Goal: Book appointment/travel/reservation

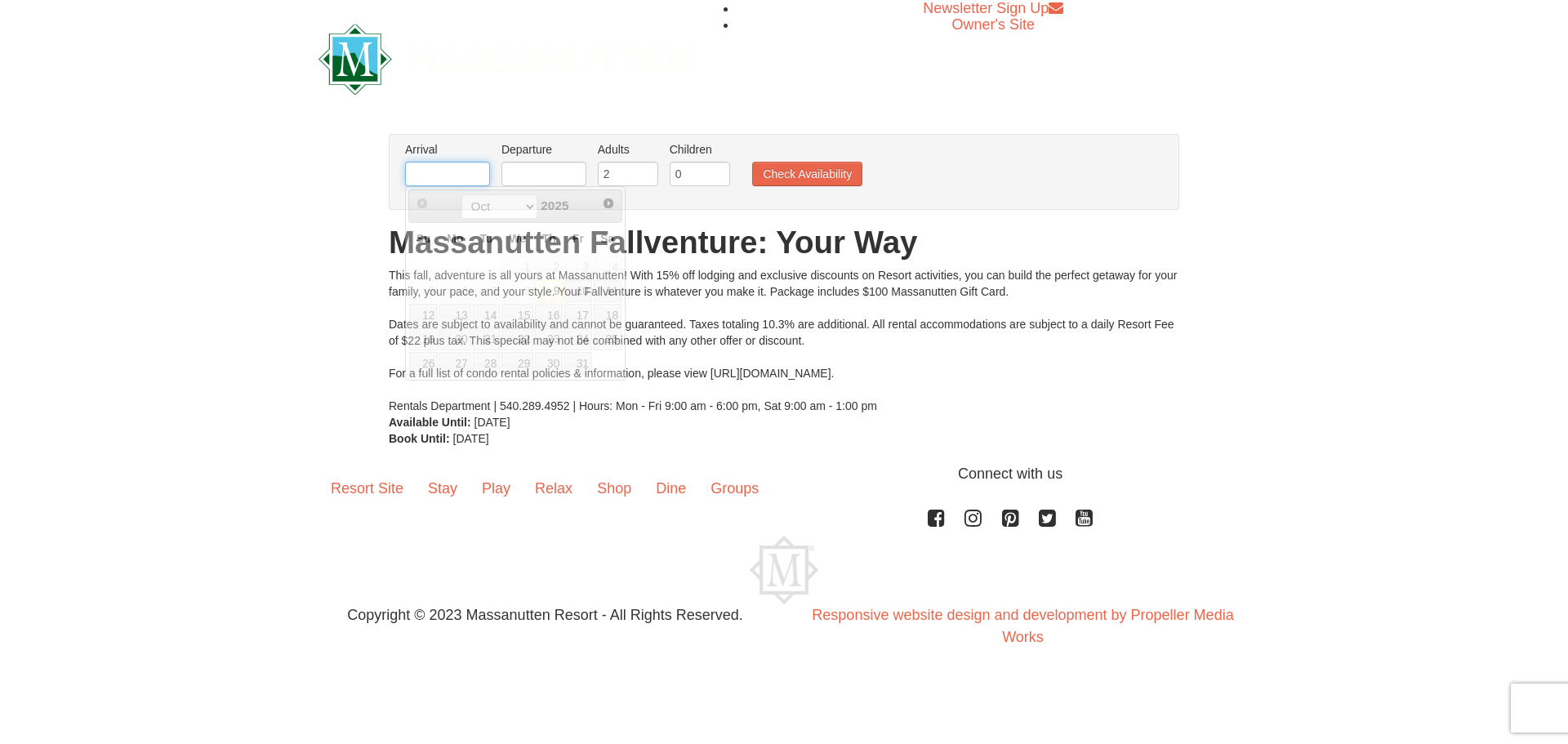
click at [451, 175] on input "text" at bounding box center [447, 174] width 85 height 24
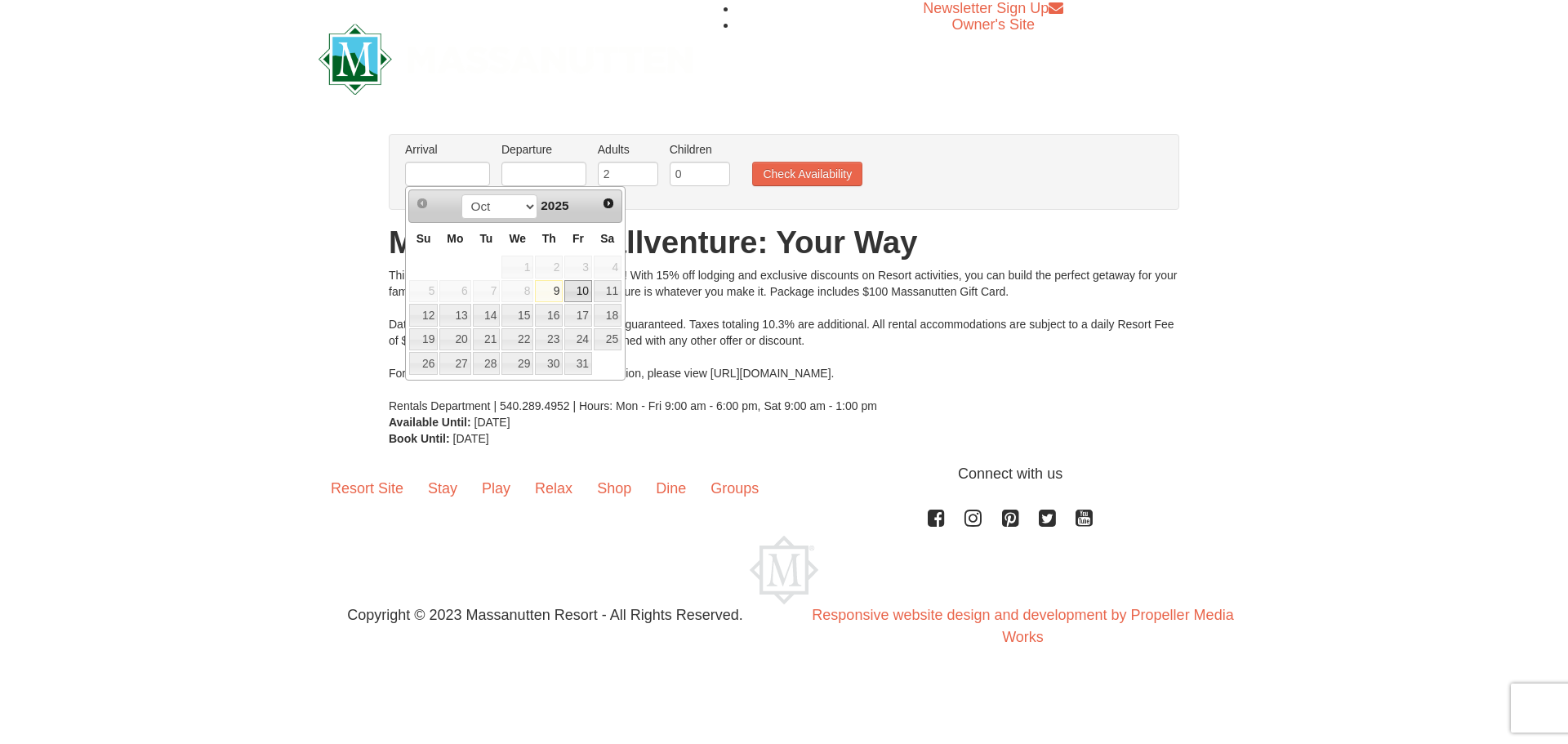
click at [571, 293] on link "10" at bounding box center [578, 291] width 28 height 22
type input "[DATE]"
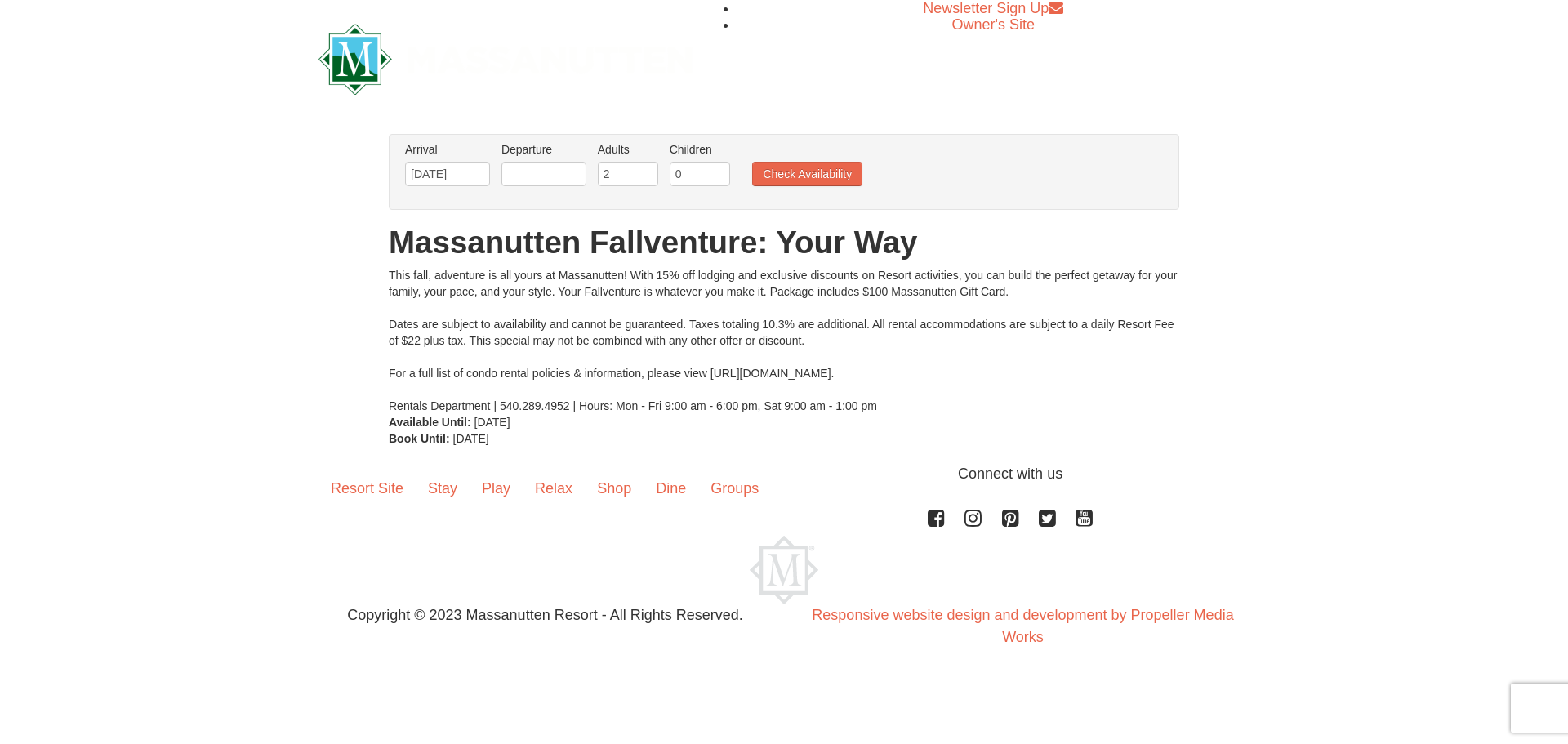
click at [569, 161] on li "Departure Please format dates MM/DD/YYYY Please format dates MM/DD/YYYY" at bounding box center [543, 168] width 93 height 53
click at [570, 170] on input "text" at bounding box center [543, 174] width 85 height 24
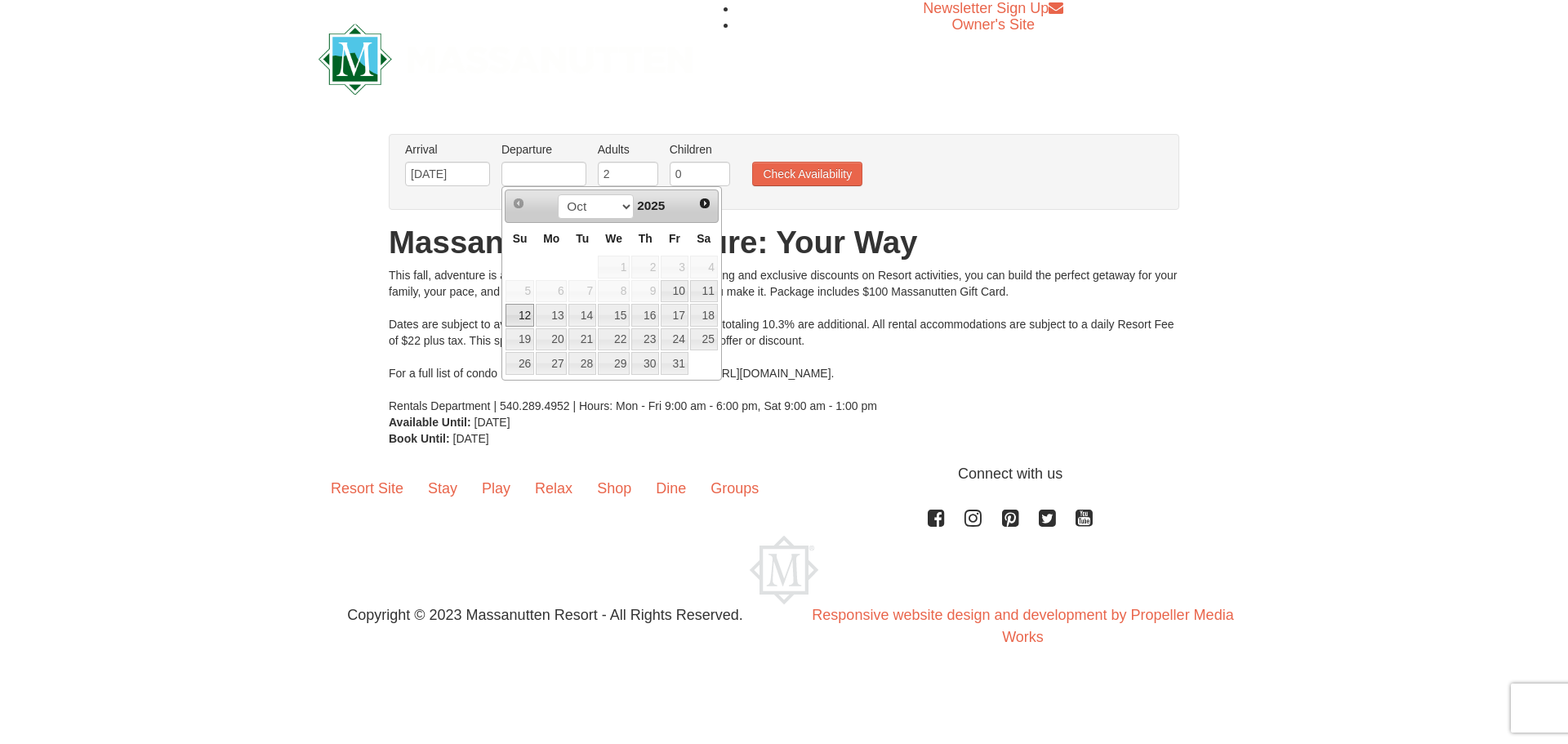
click at [528, 316] on link "12" at bounding box center [520, 315] width 29 height 22
type input "[DATE]"
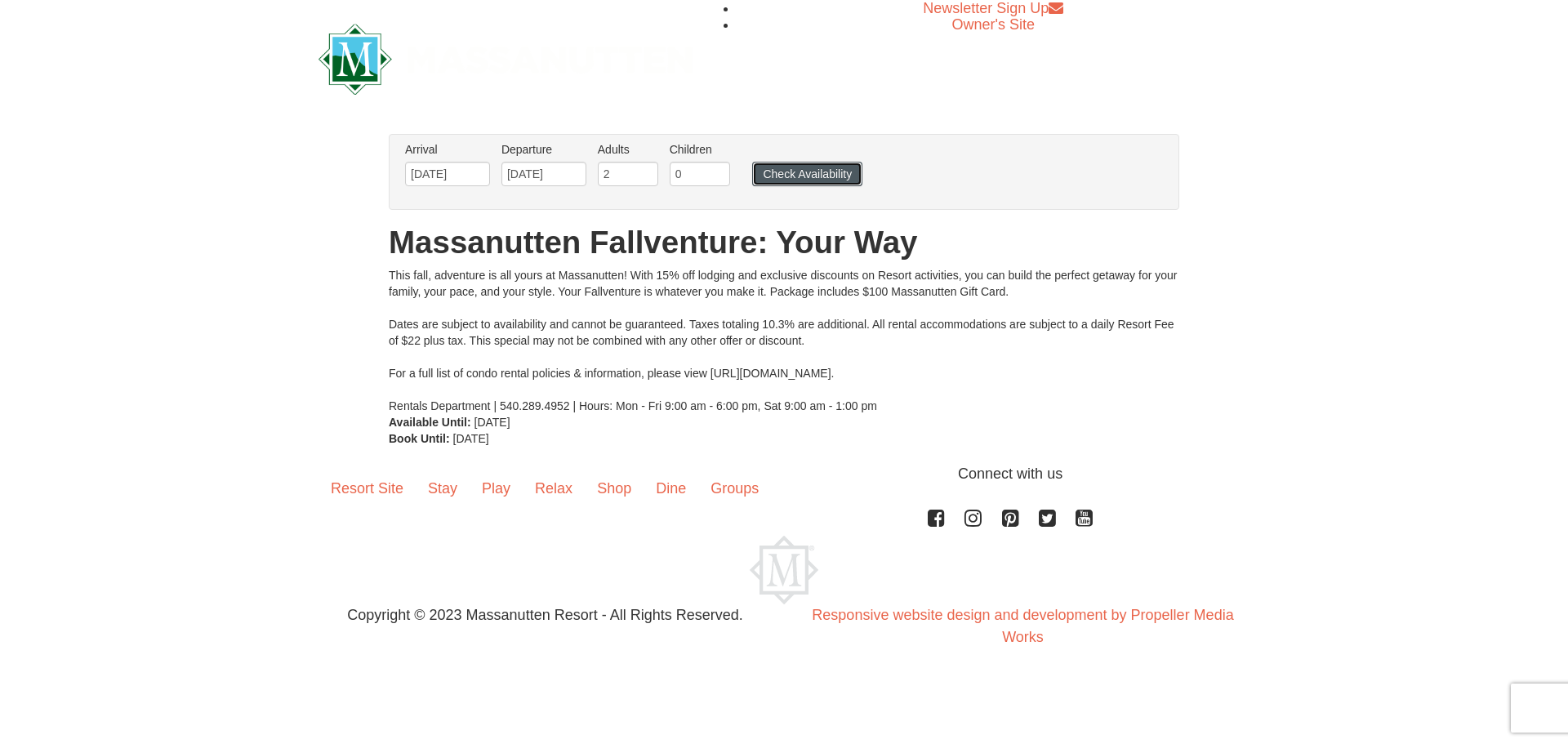
click at [782, 171] on button "Check Availability" at bounding box center [807, 174] width 111 height 24
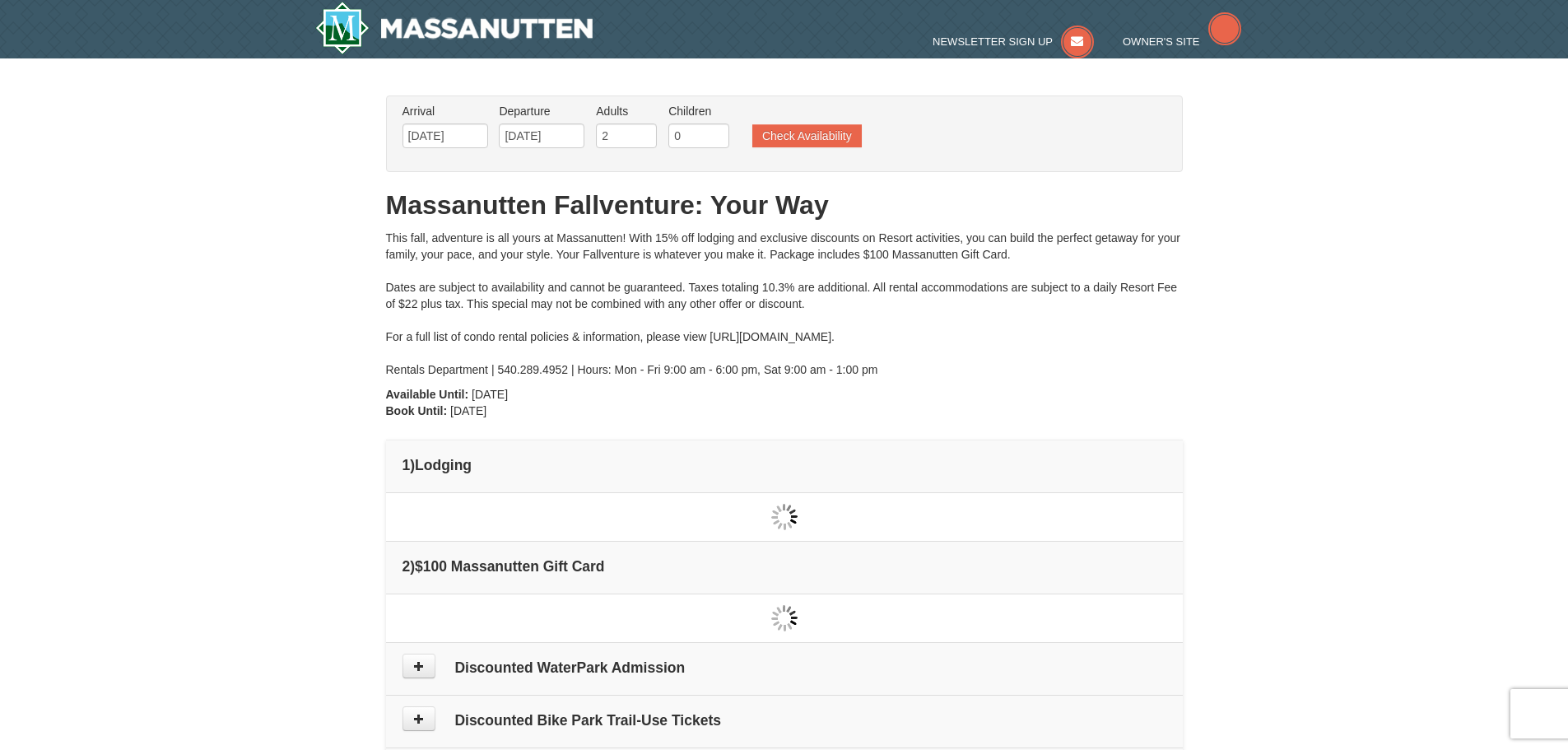
type input "[DATE]"
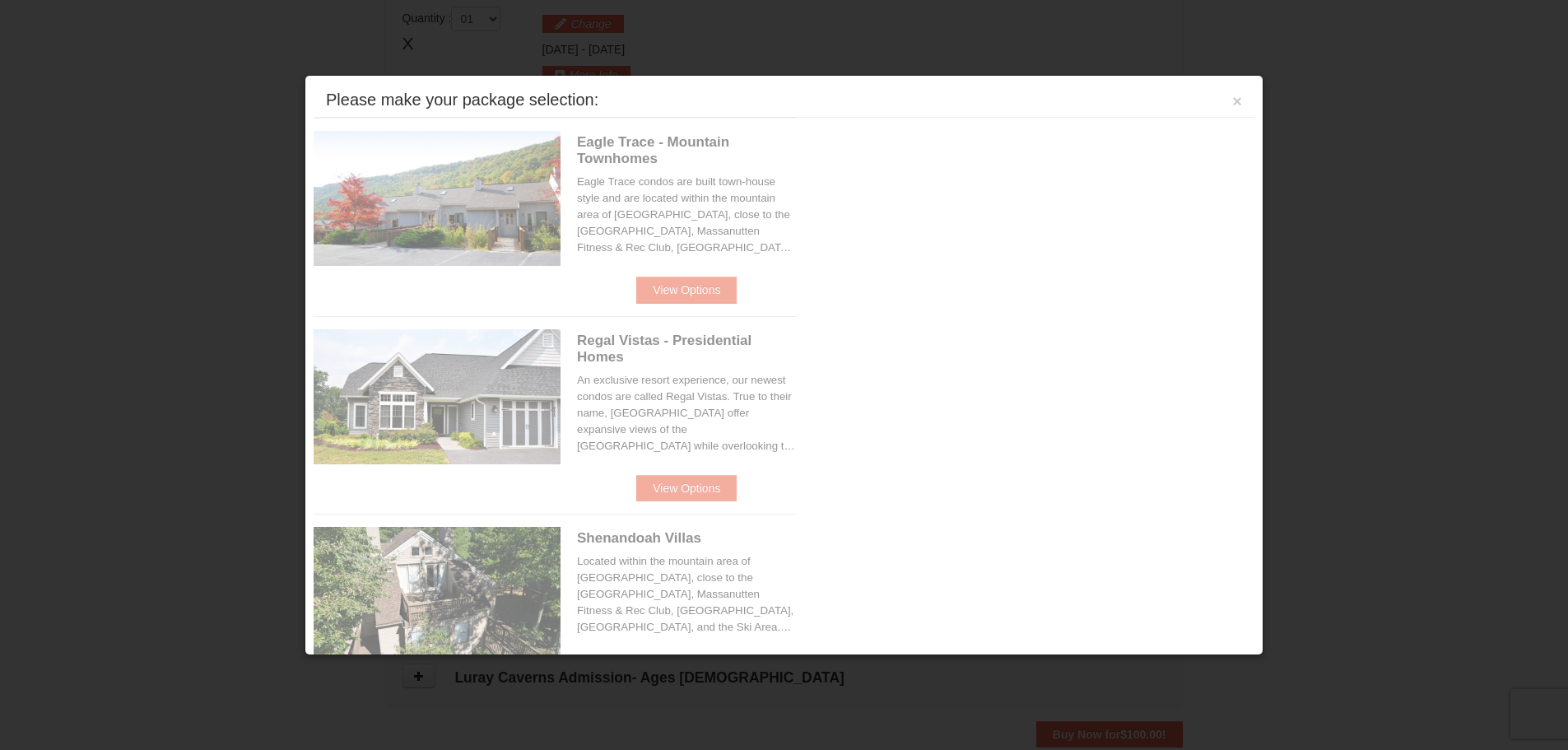
scroll to position [503, 0]
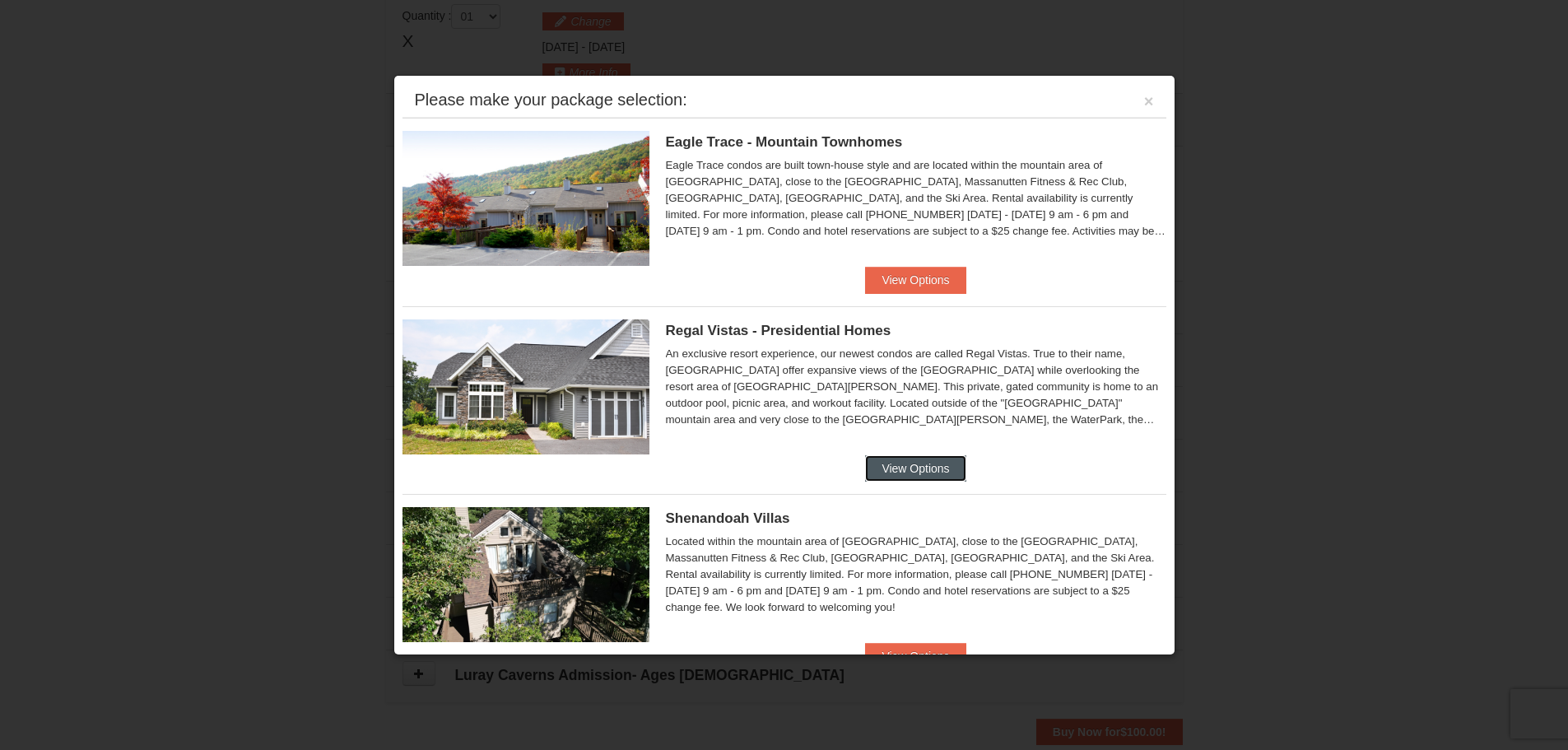
click at [894, 478] on button "View Options" at bounding box center [915, 469] width 100 height 26
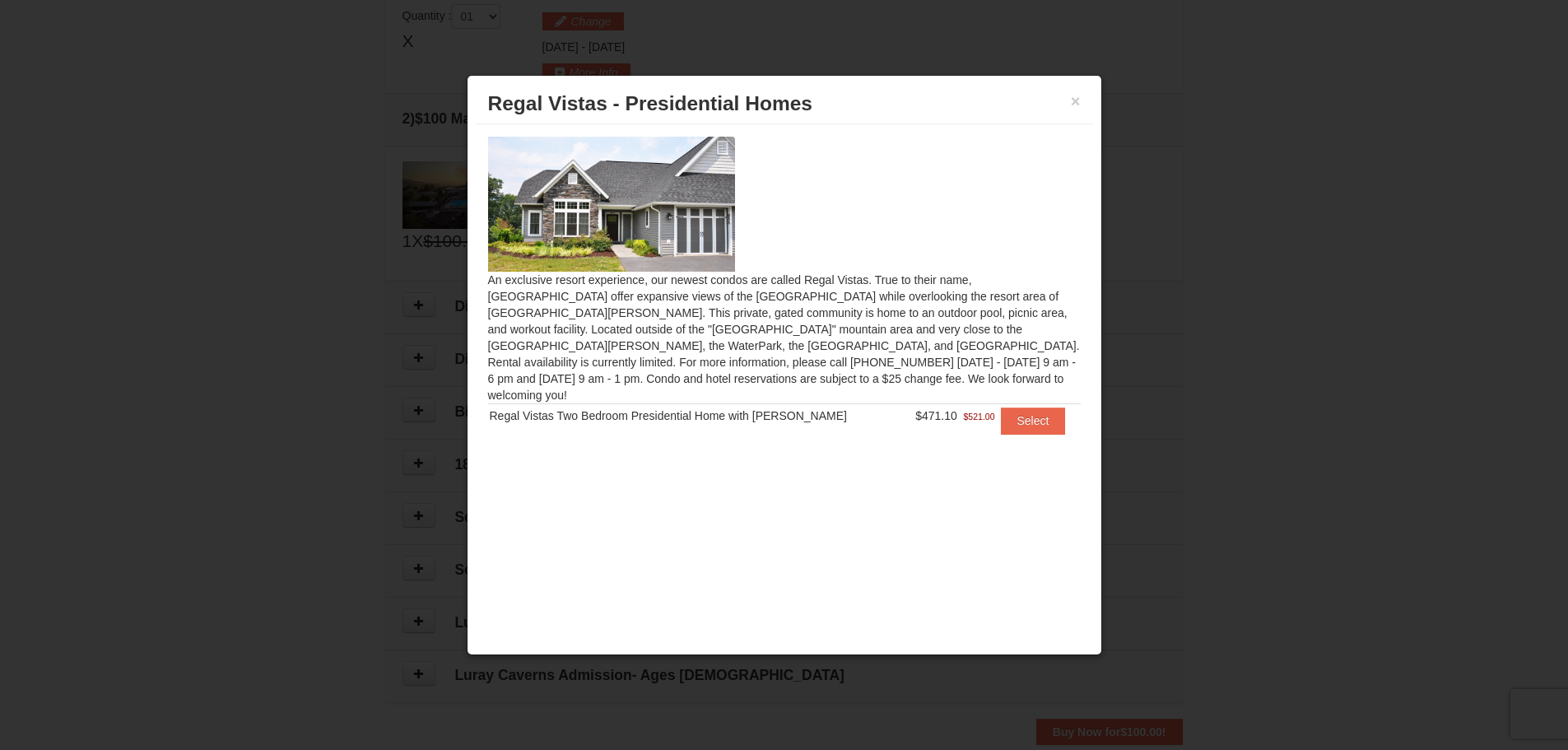
click at [1082, 106] on div "× Regal Vistas - Presidential Homes" at bounding box center [784, 104] width 617 height 41
click at [1078, 104] on button "×" at bounding box center [1075, 101] width 9 height 16
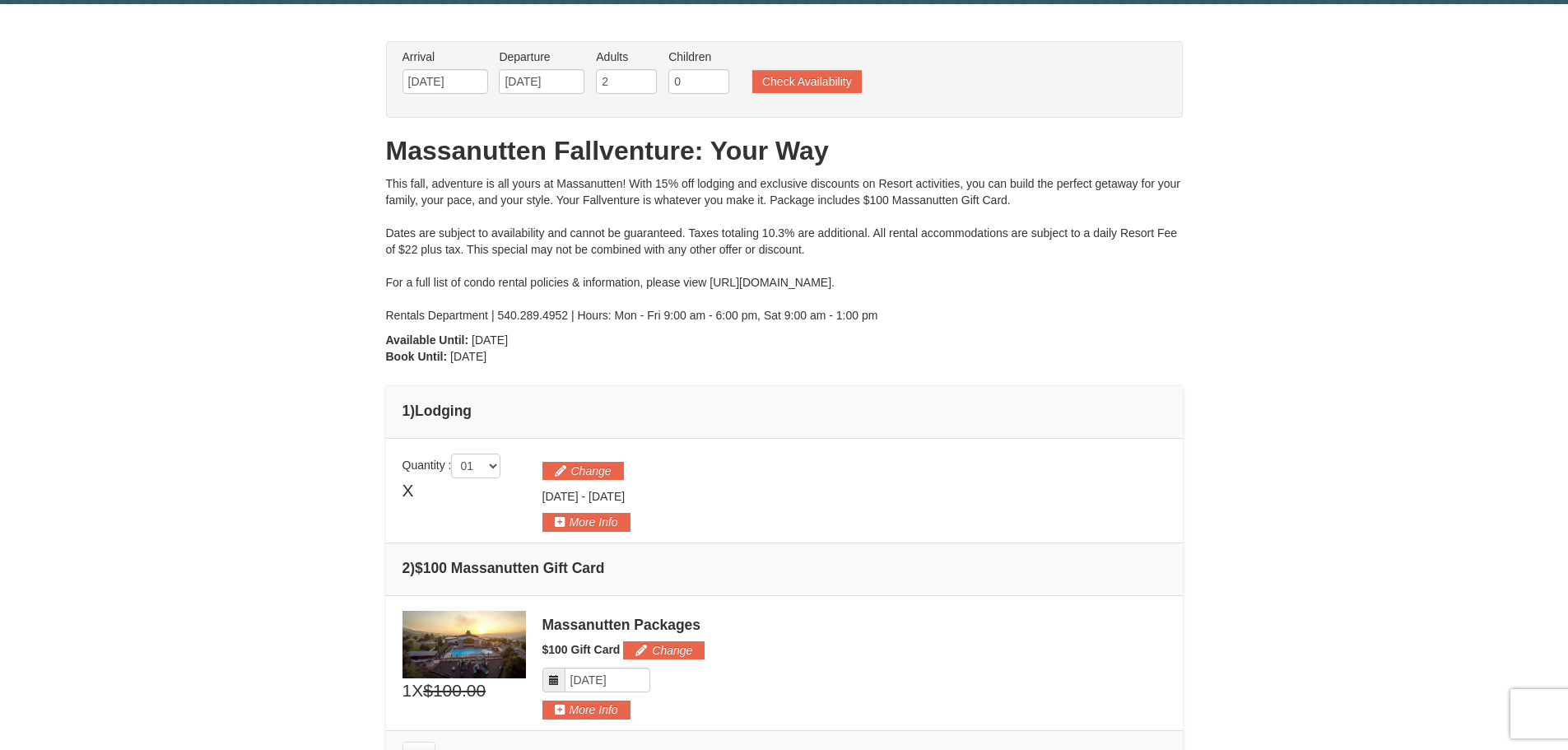
scroll to position [0, 0]
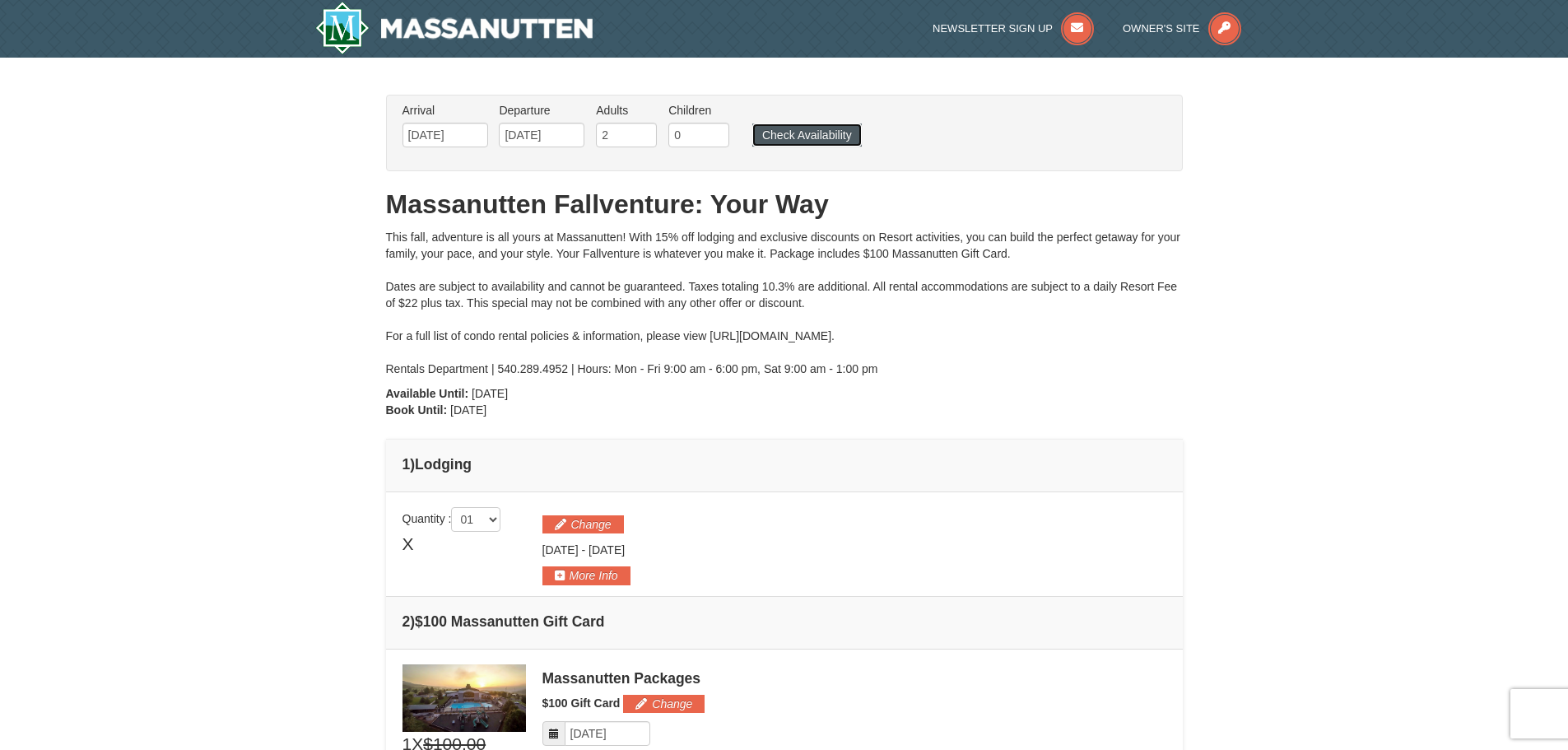
click at [844, 128] on button "Check Availability" at bounding box center [807, 135] width 110 height 23
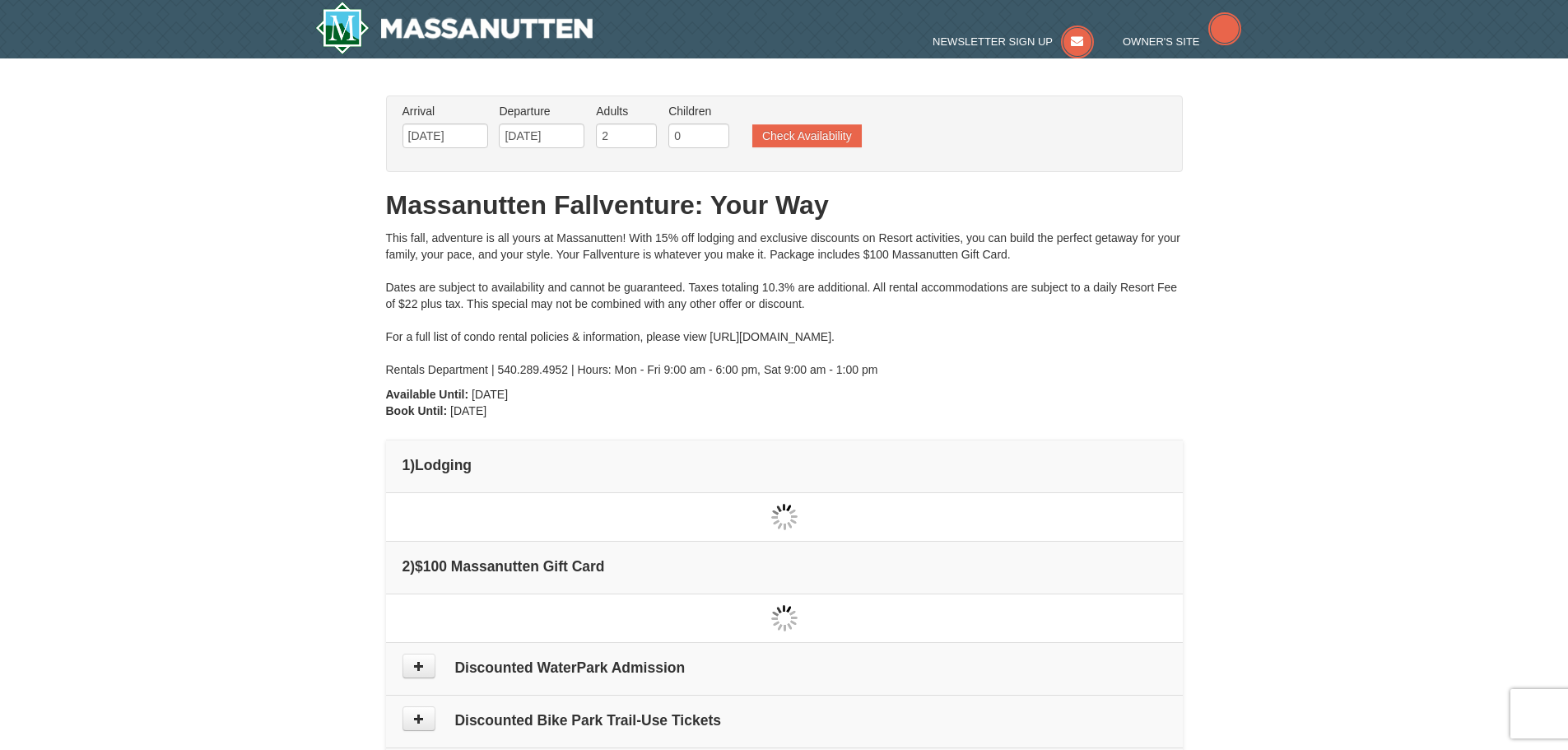
type input "[DATE]"
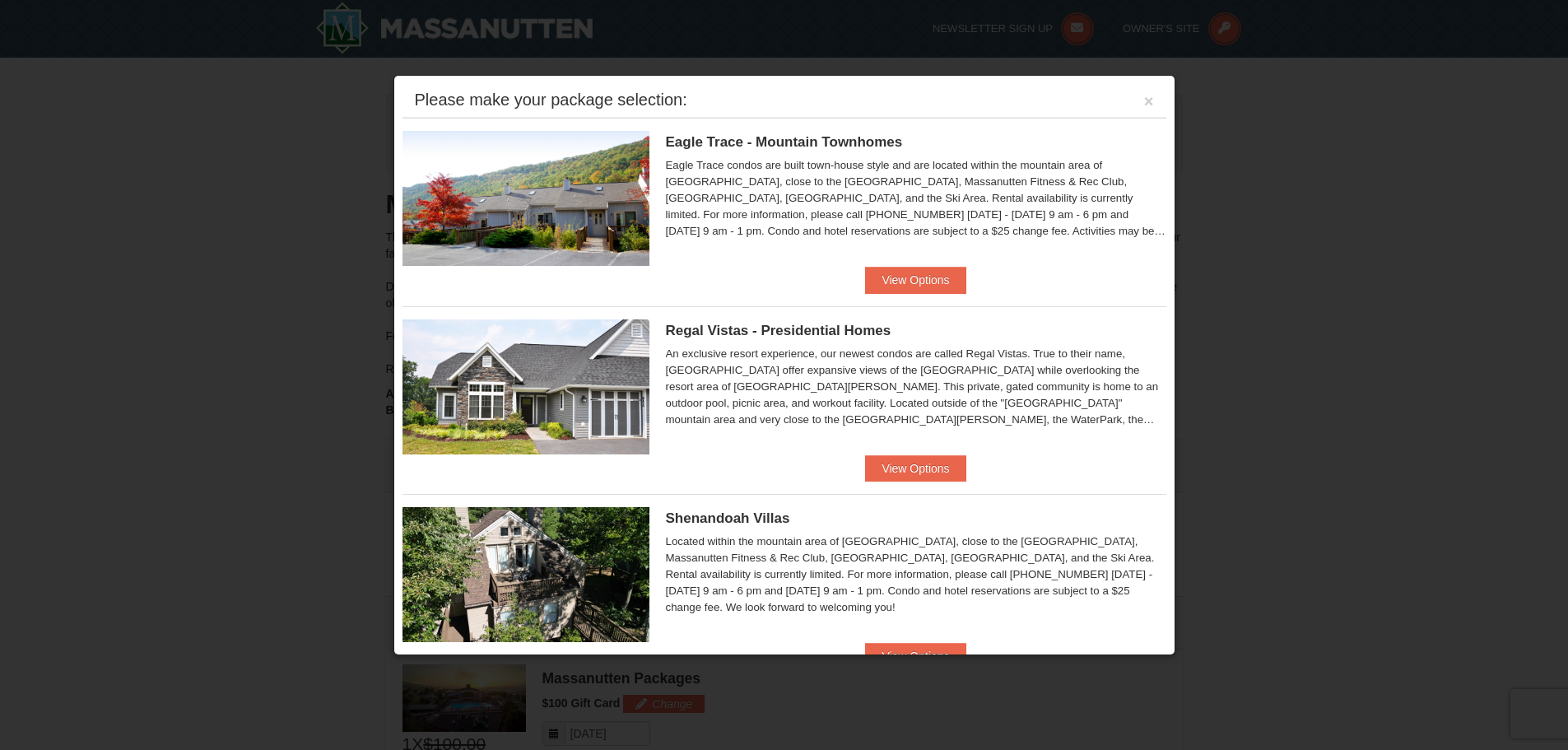
click at [919, 282] on button "View Options" at bounding box center [915, 280] width 100 height 26
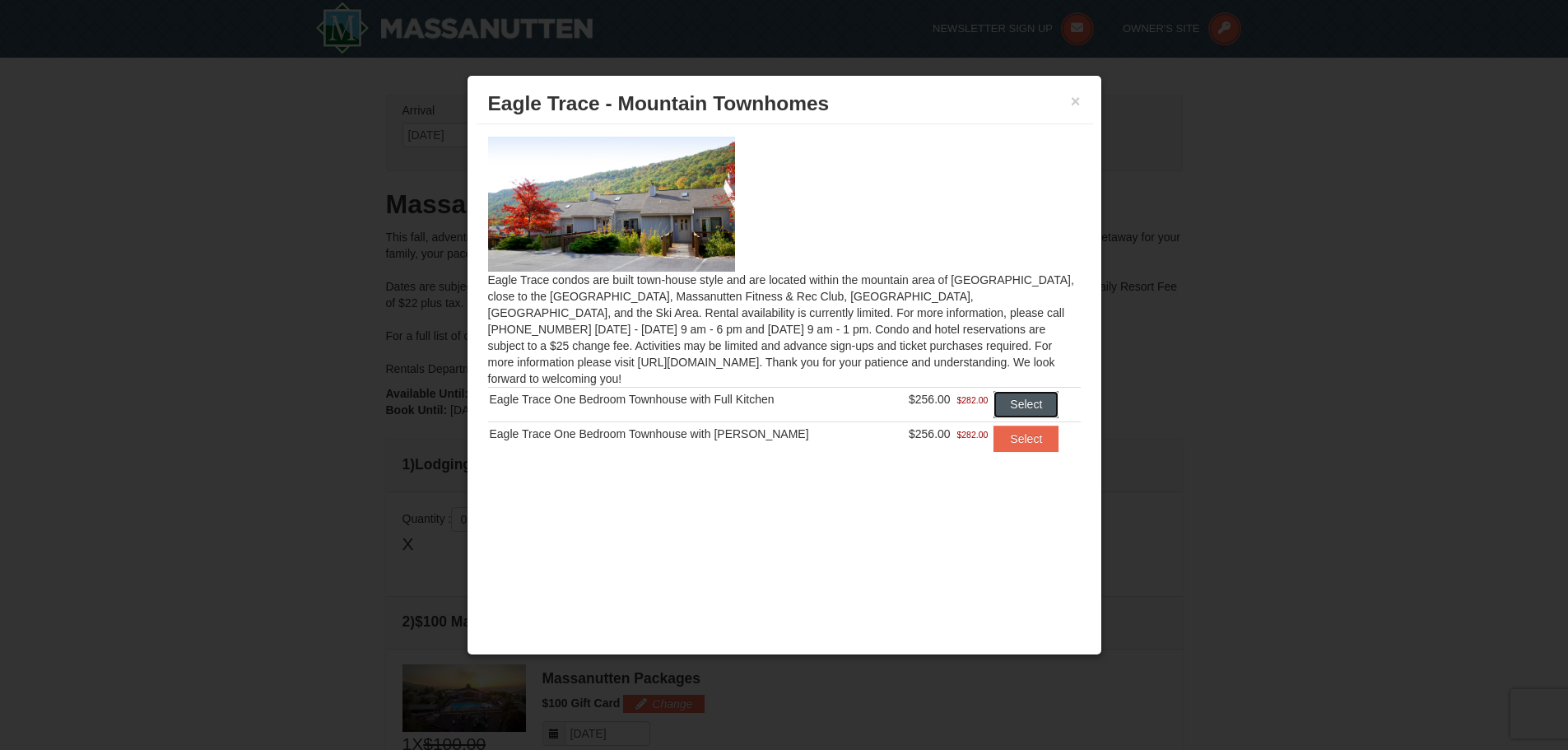
click at [1020, 395] on button "Select" at bounding box center [1025, 404] width 65 height 26
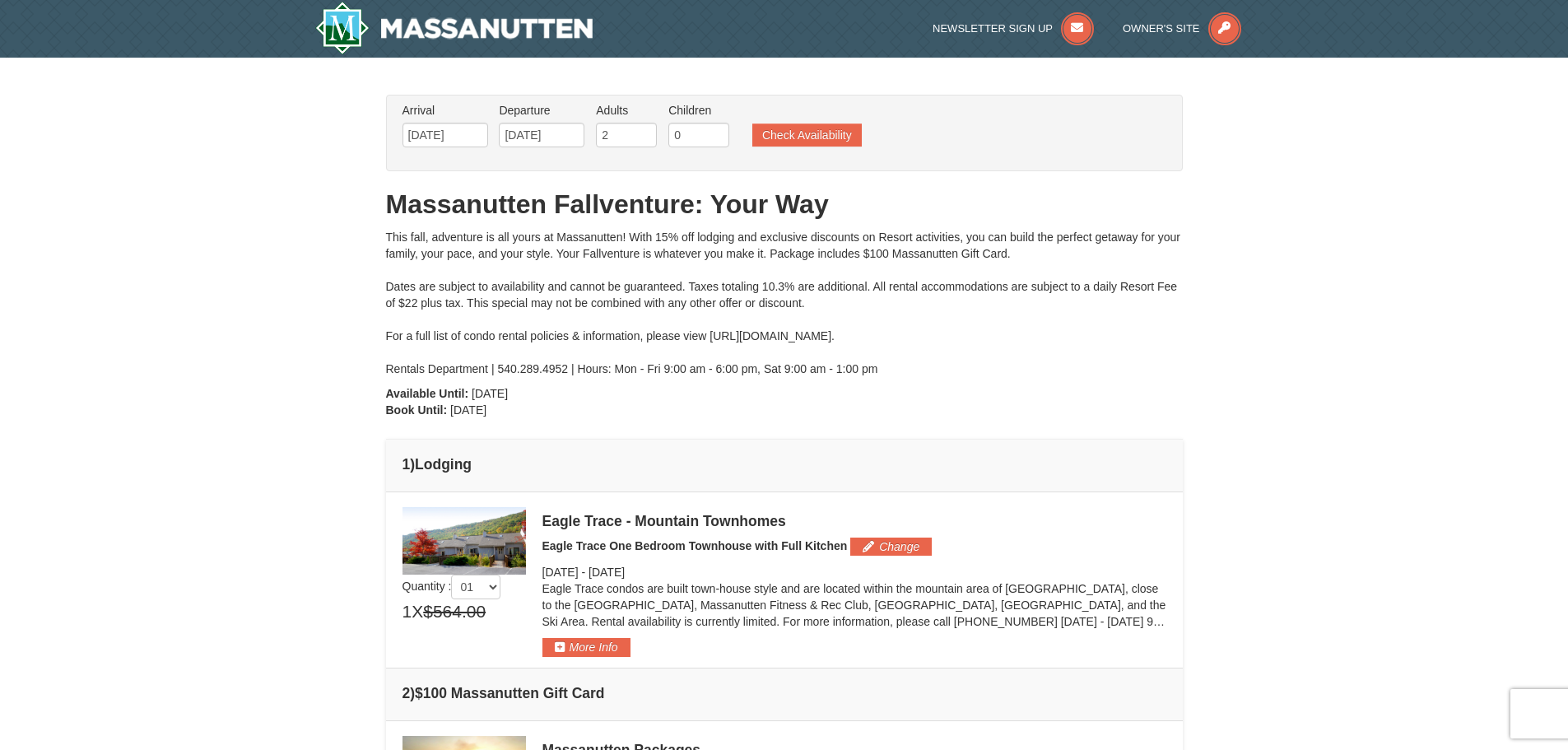
click at [1003, 367] on div "This fall, adventure is all yours at Massanutten! With 15% off lodging and excl…" at bounding box center [784, 302] width 797 height 148
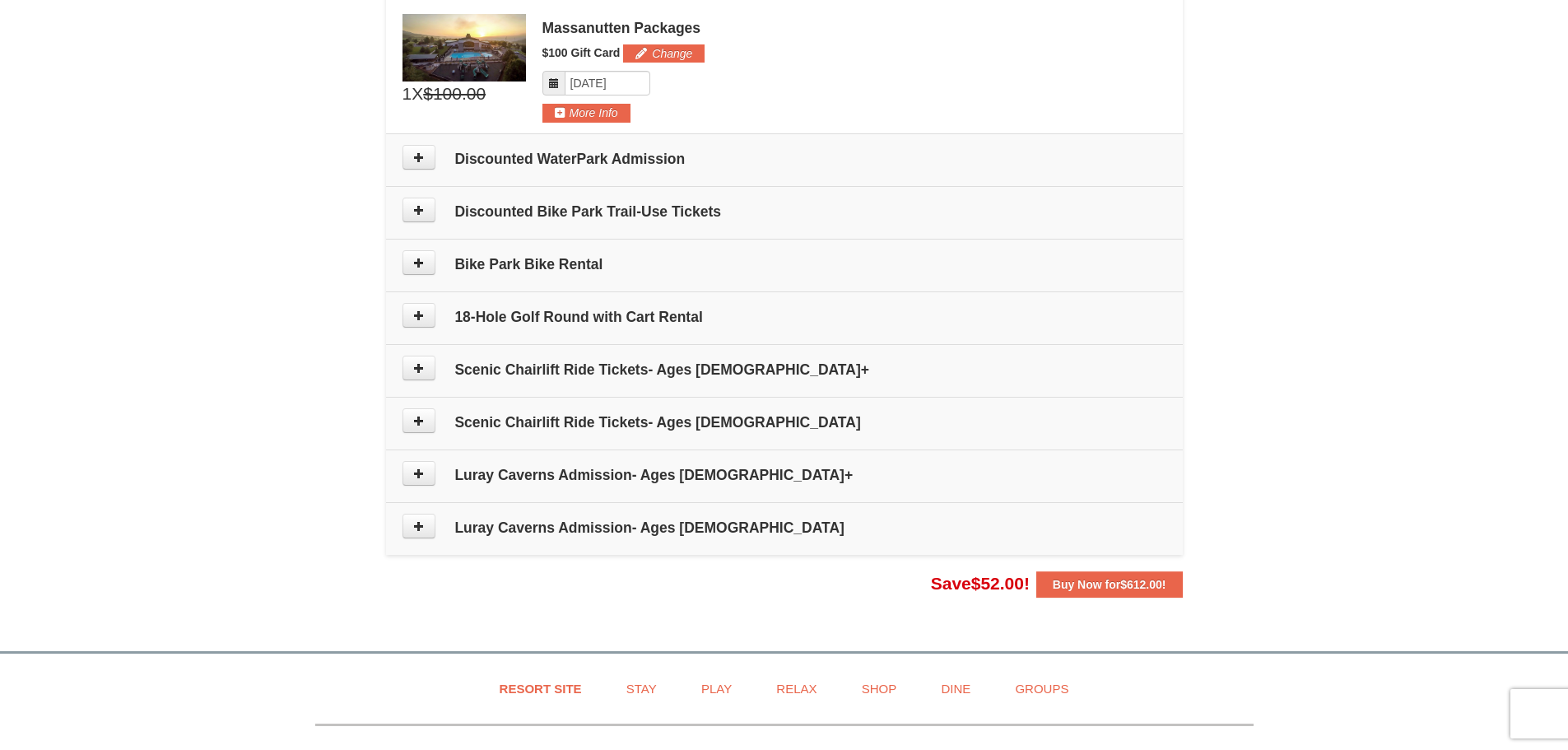
scroll to position [824, 0]
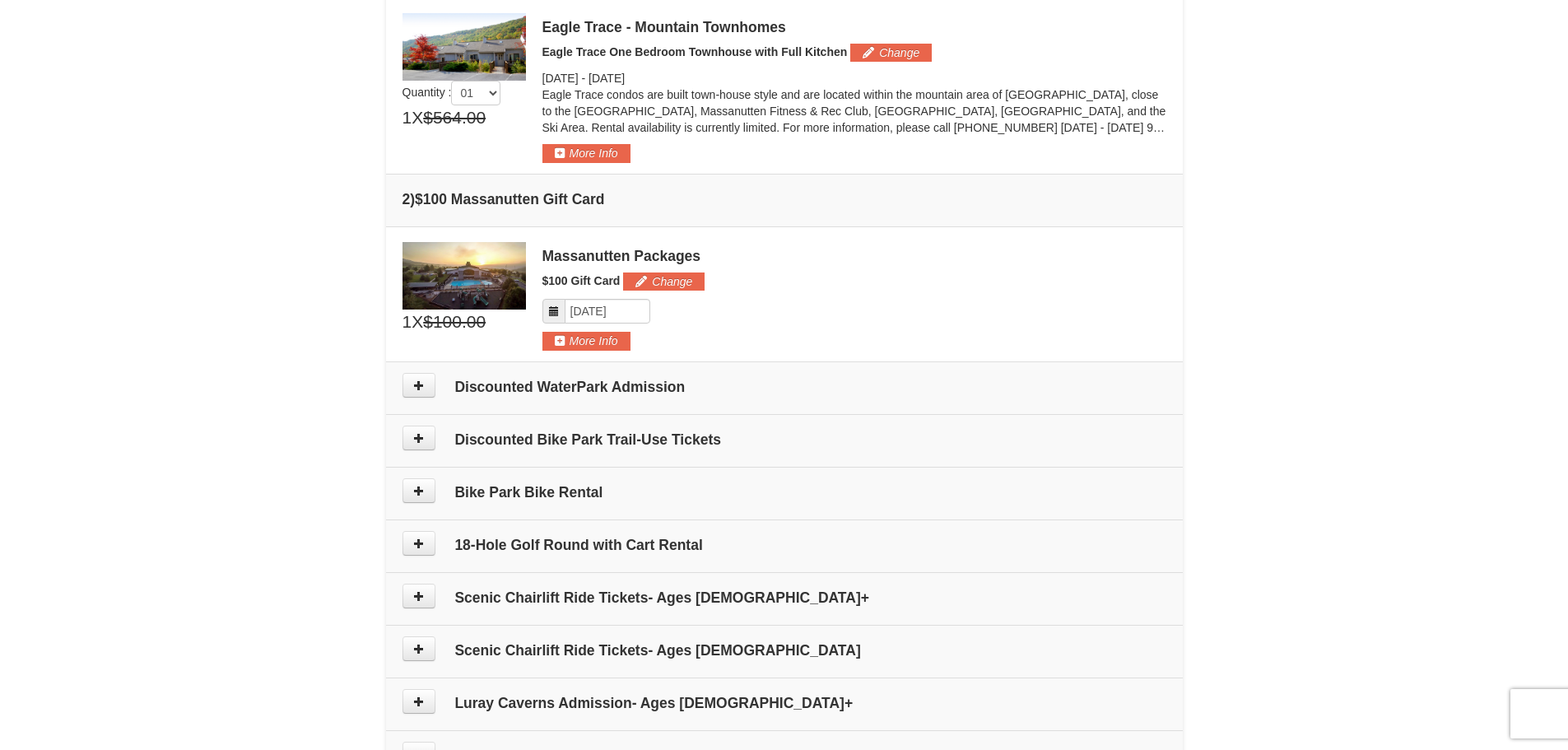
drag, startPoint x: 998, startPoint y: 374, endPoint x: 1245, endPoint y: 407, distance: 249.2
click at [1245, 407] on div "× From: To: Adults: 2 Children: 0 Change Arrival Please format dates MM/DD/YYYY…" at bounding box center [784, 213] width 1568 height 1300
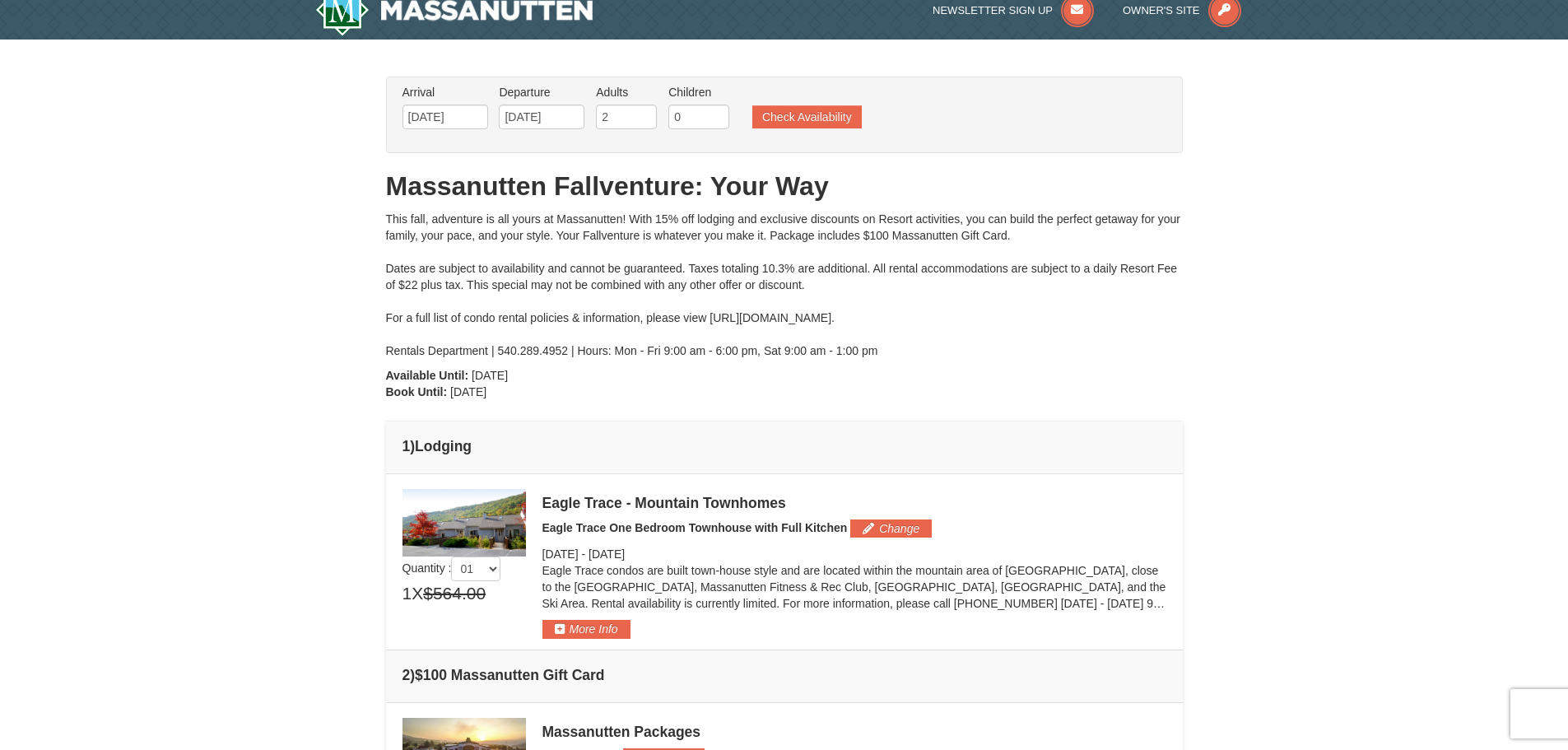
scroll to position [0, 0]
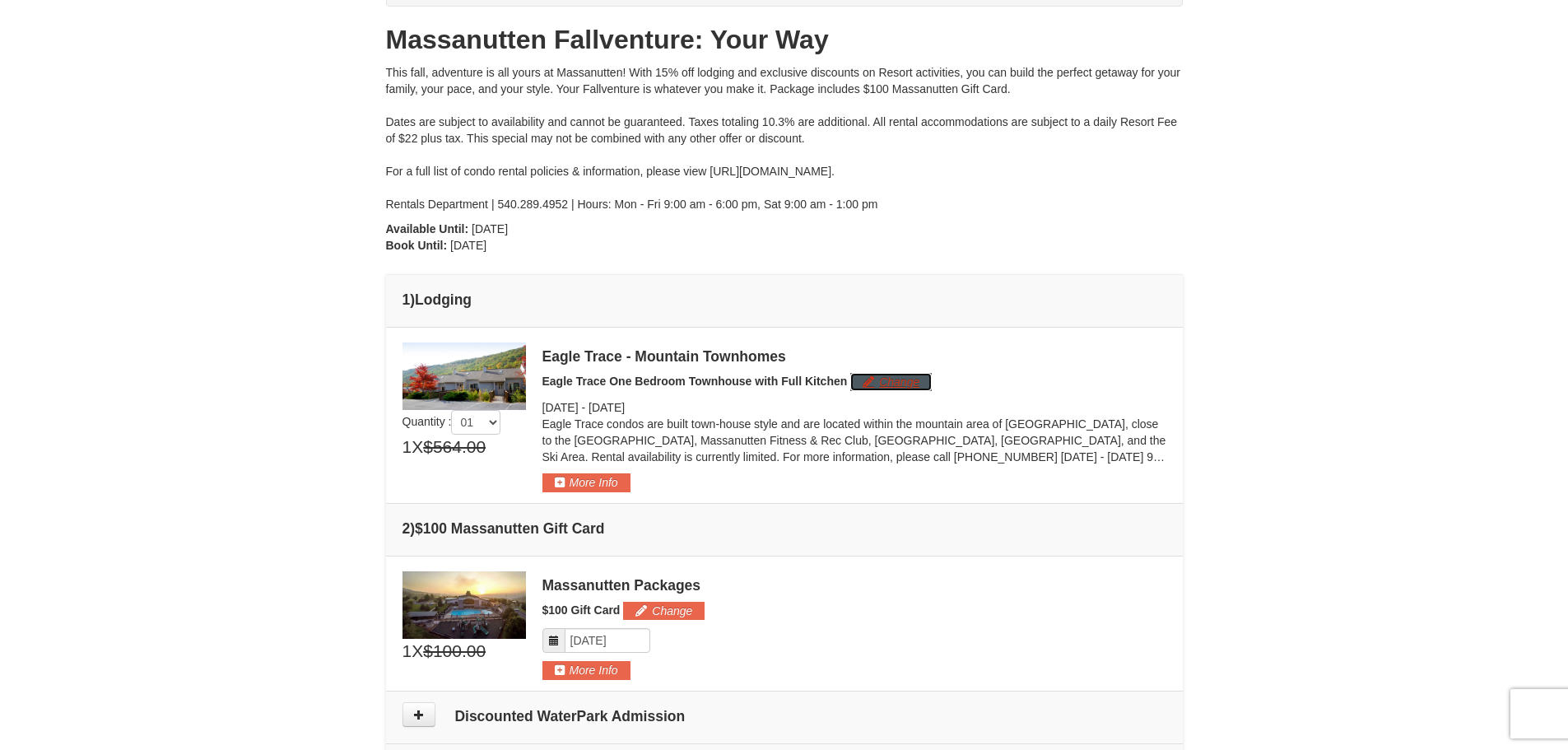
click at [892, 388] on button "Change" at bounding box center [891, 382] width 81 height 18
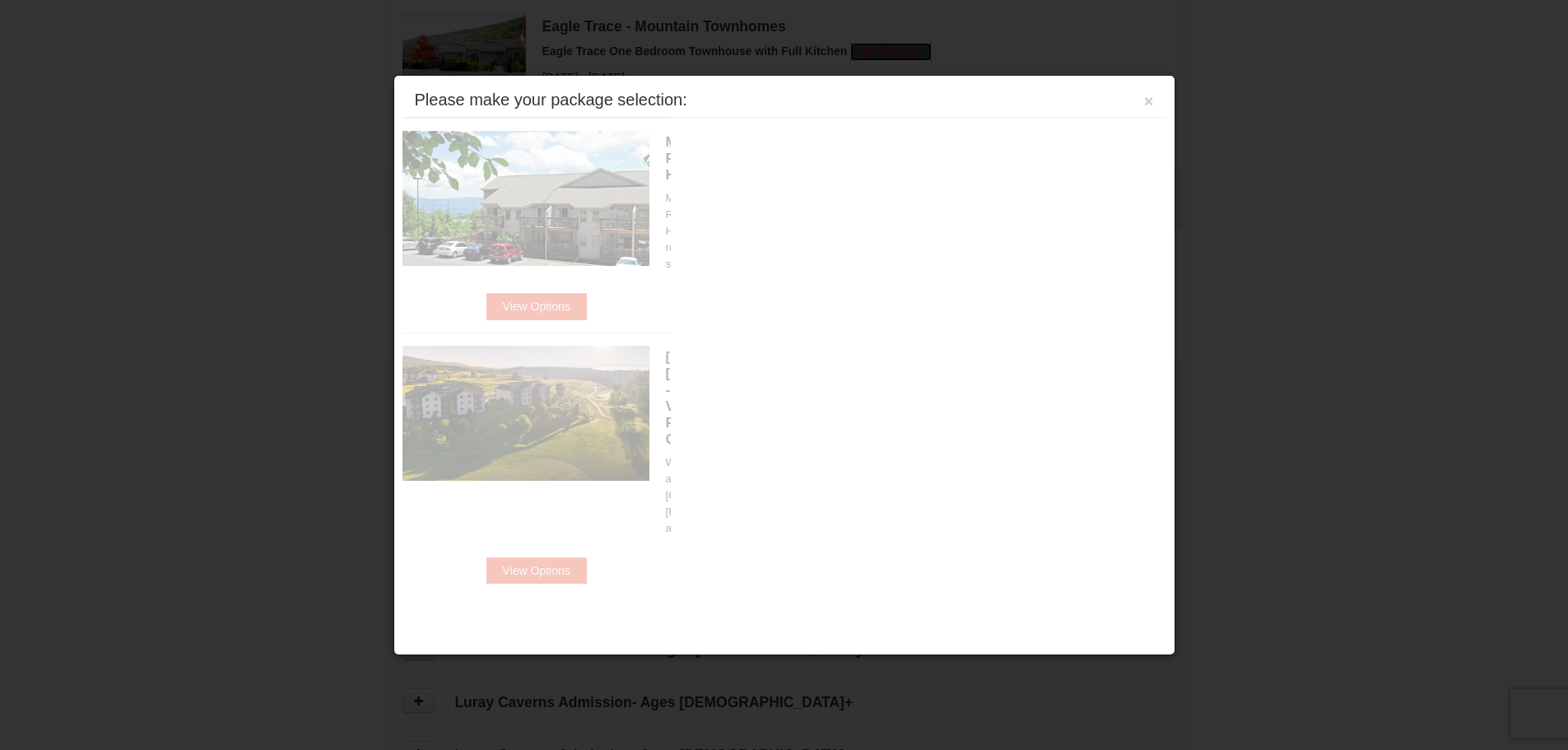
scroll to position [507, 0]
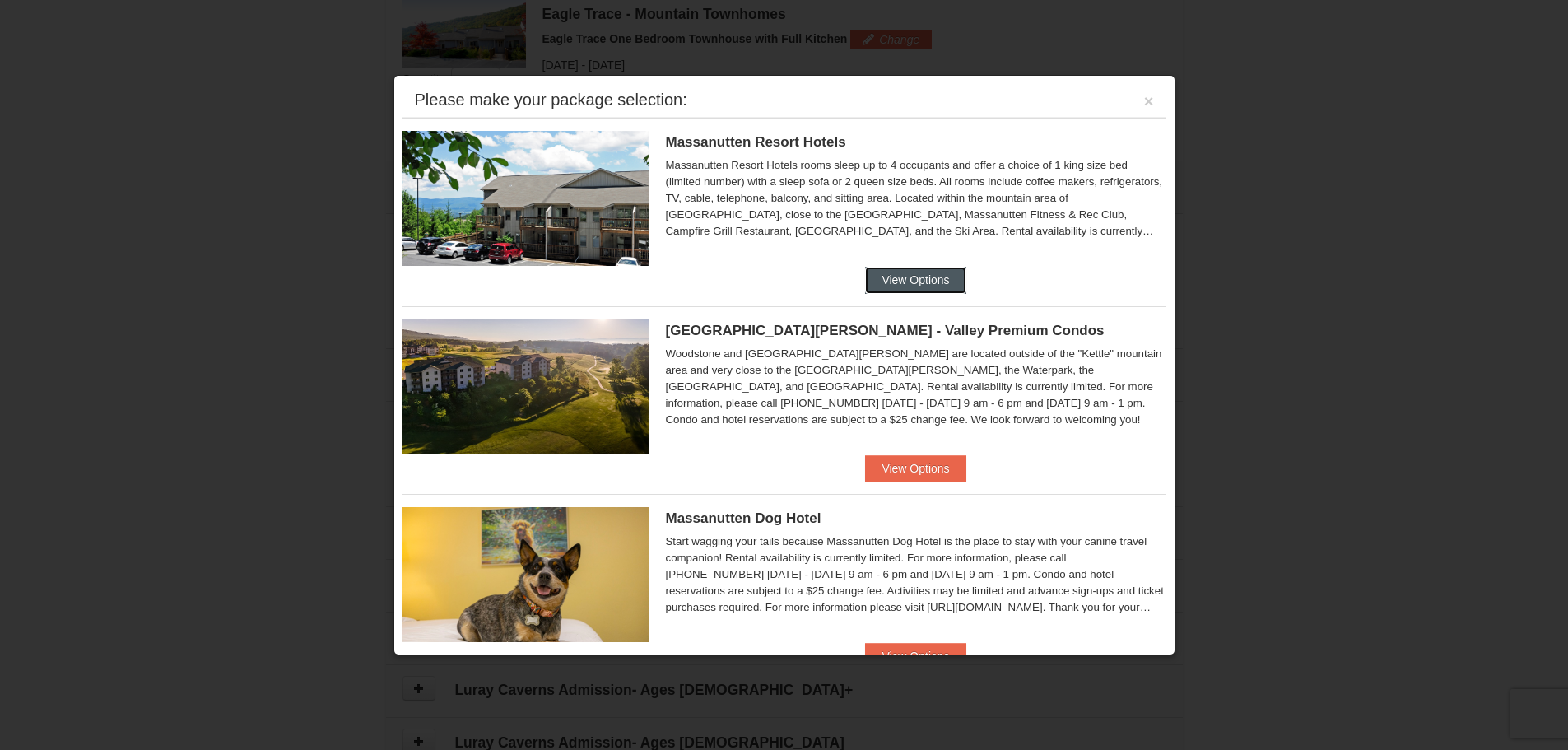
click at [915, 274] on button "View Options" at bounding box center [915, 280] width 100 height 26
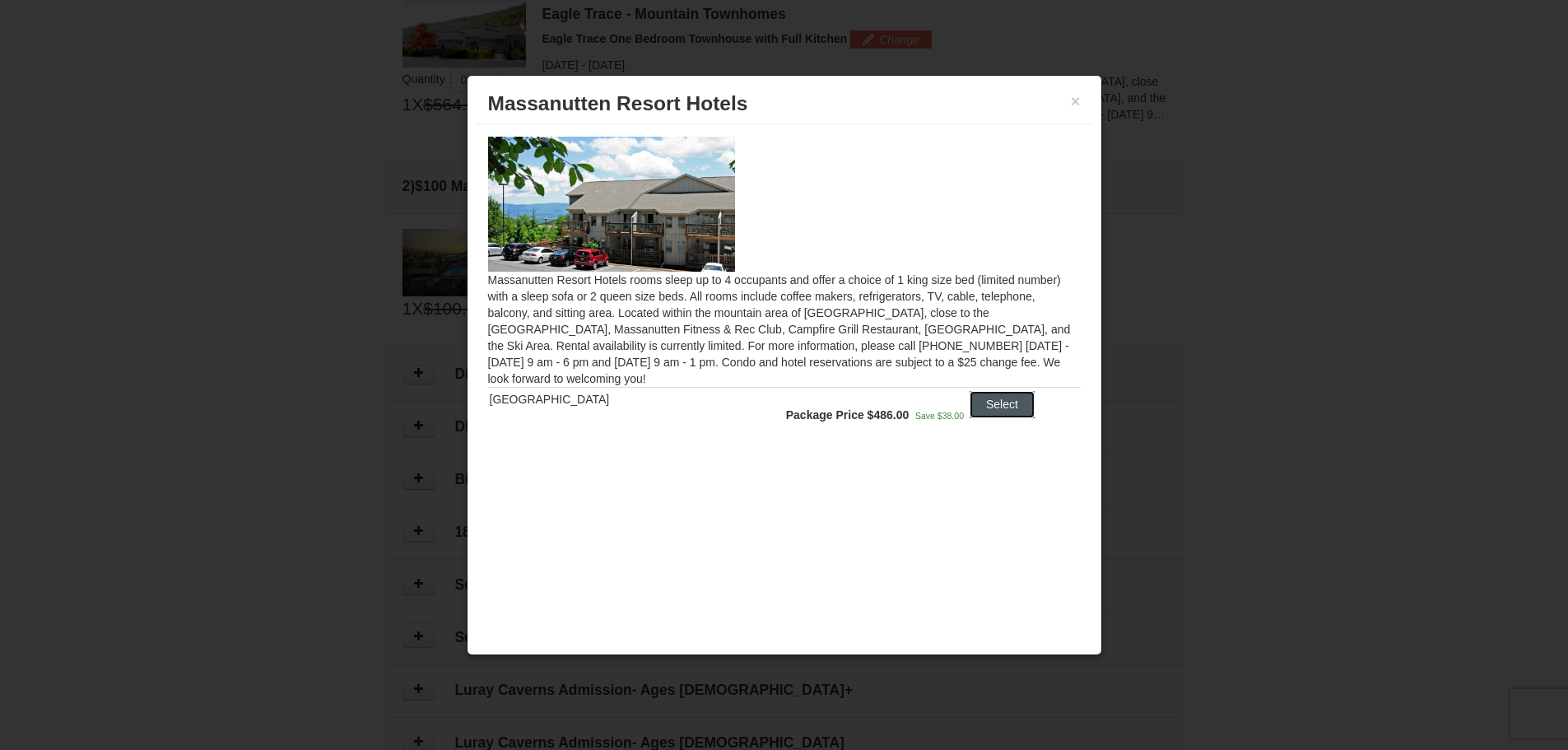
click at [992, 397] on button "Select" at bounding box center [1002, 404] width 65 height 26
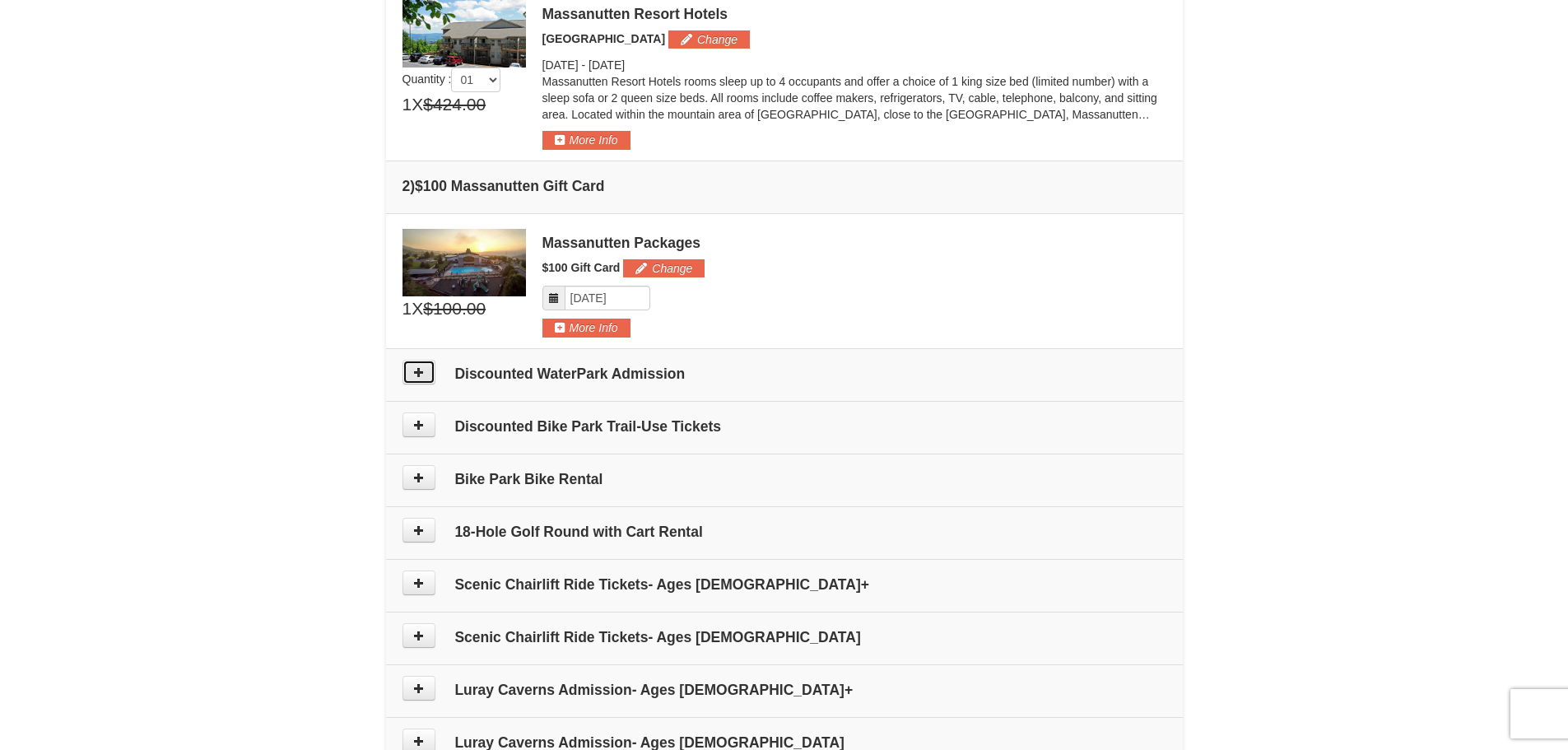
click at [433, 374] on button at bounding box center [418, 372] width 33 height 25
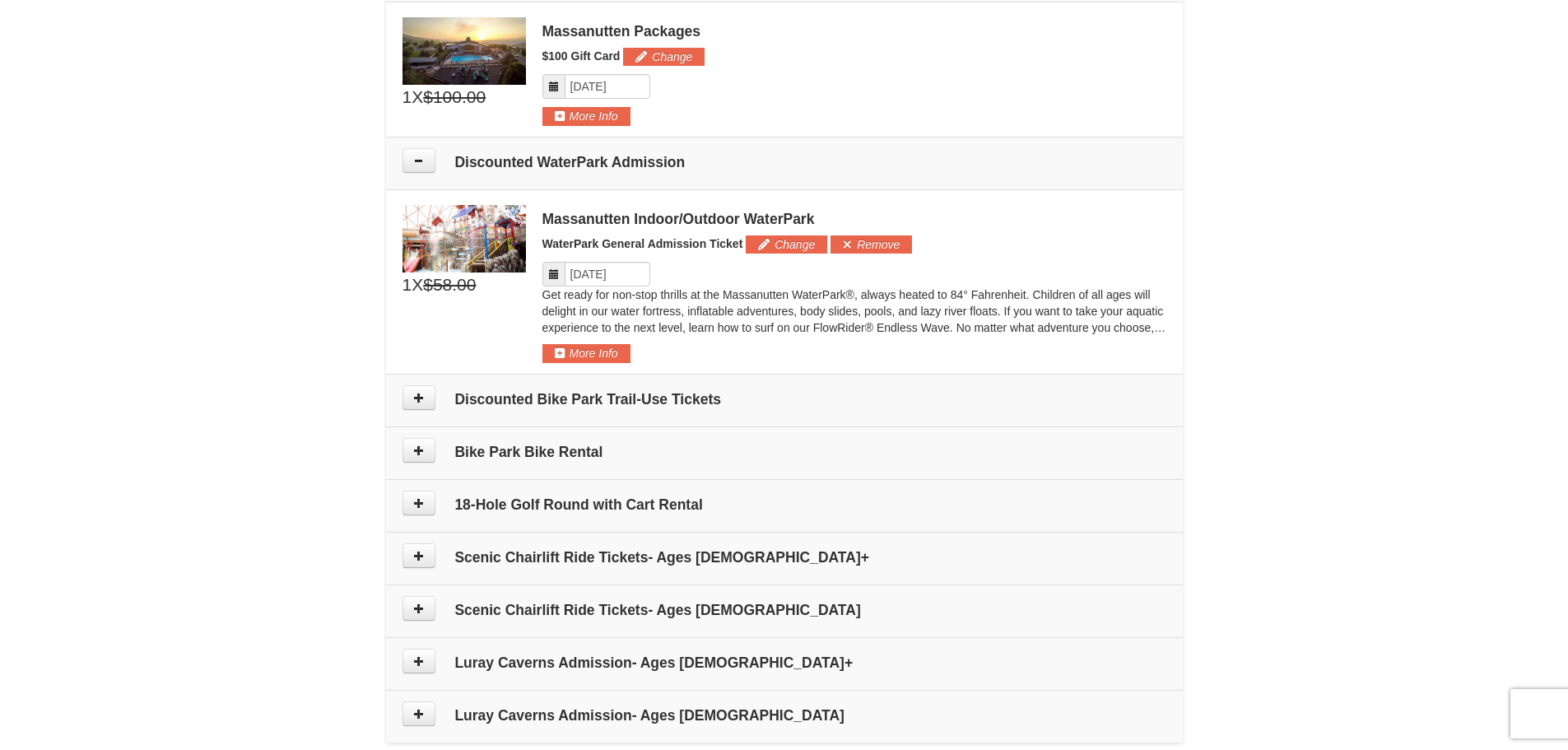
scroll to position [526, 0]
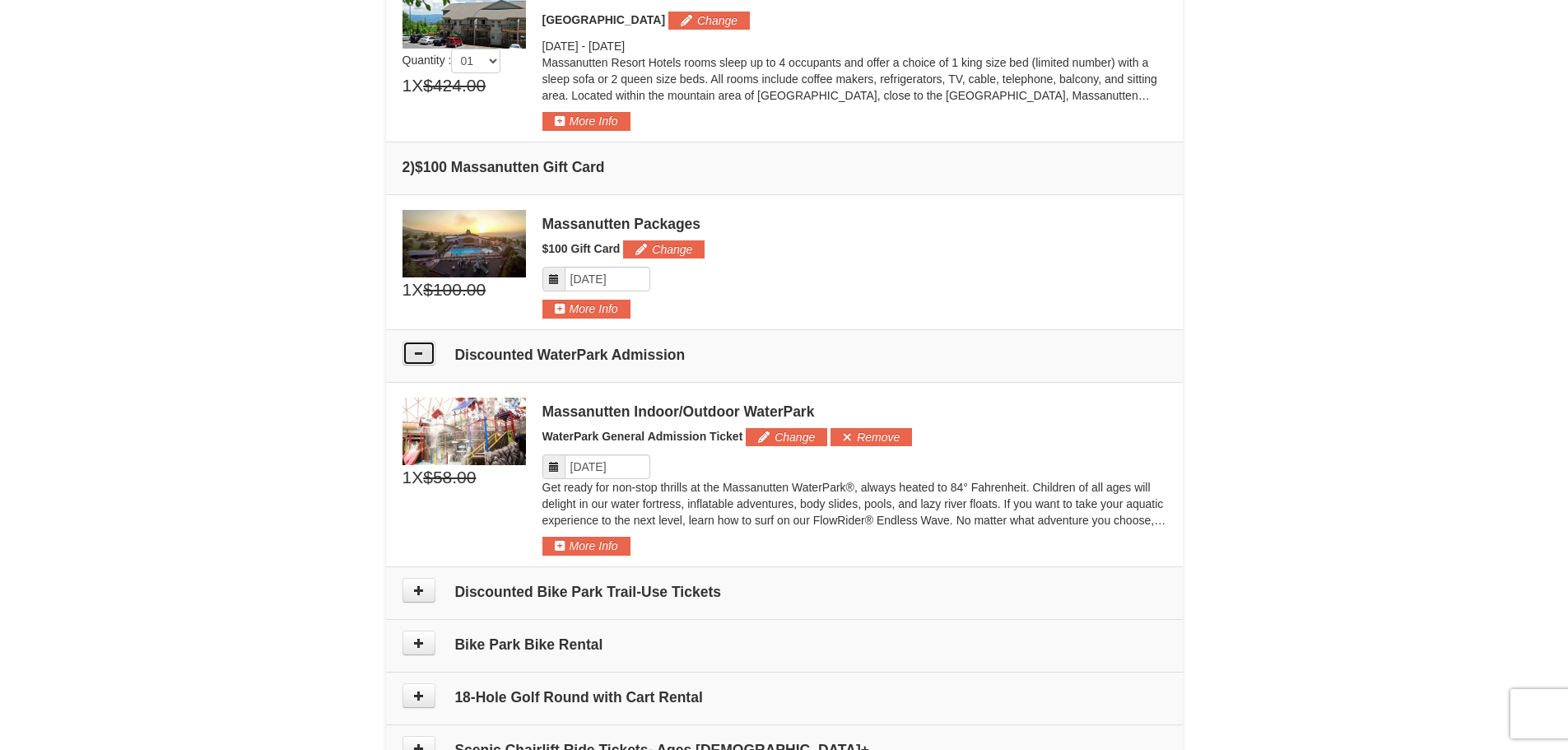
click at [419, 358] on icon at bounding box center [419, 353] width 11 height 11
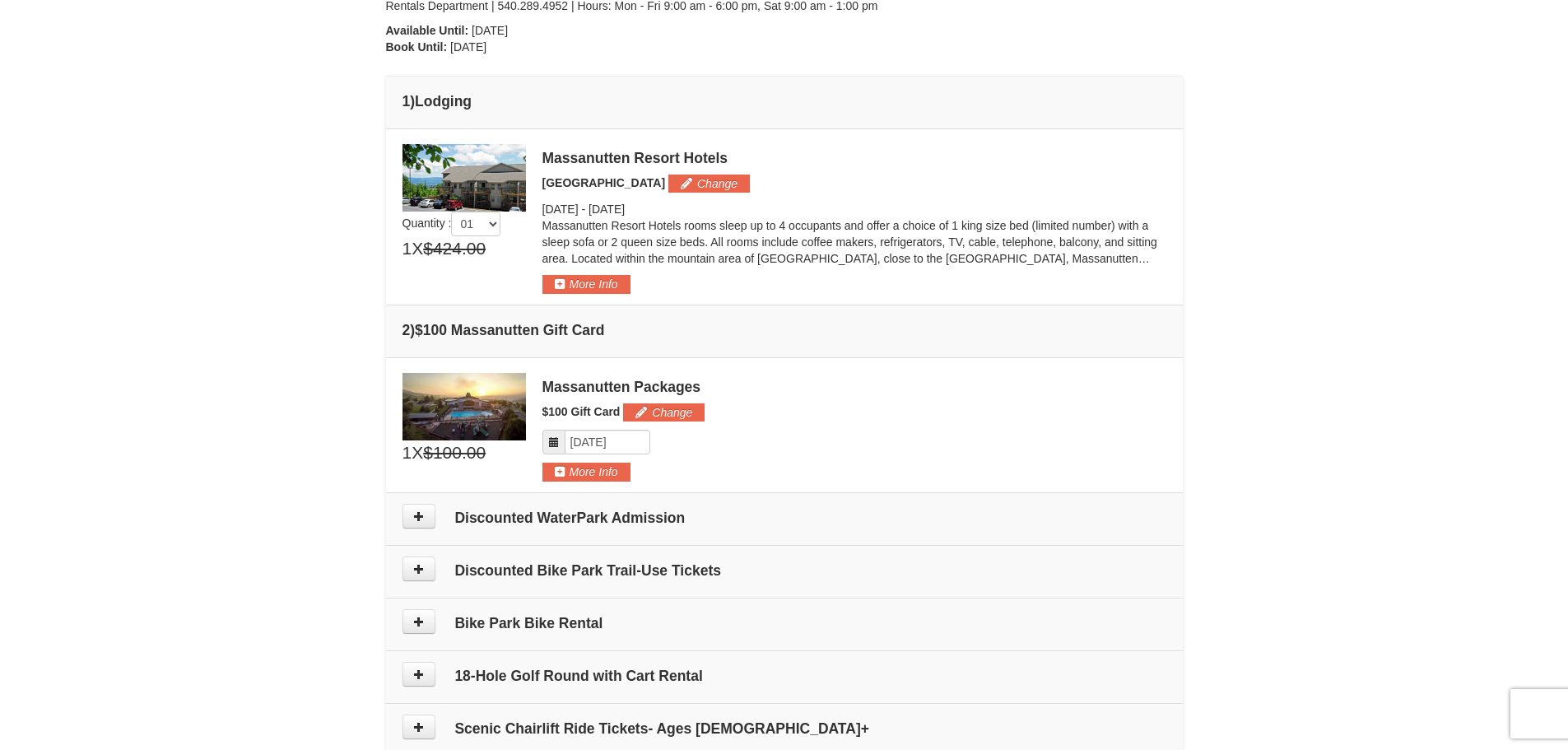
scroll to position [362, 0]
click at [593, 472] on button "More Info" at bounding box center [586, 473] width 88 height 18
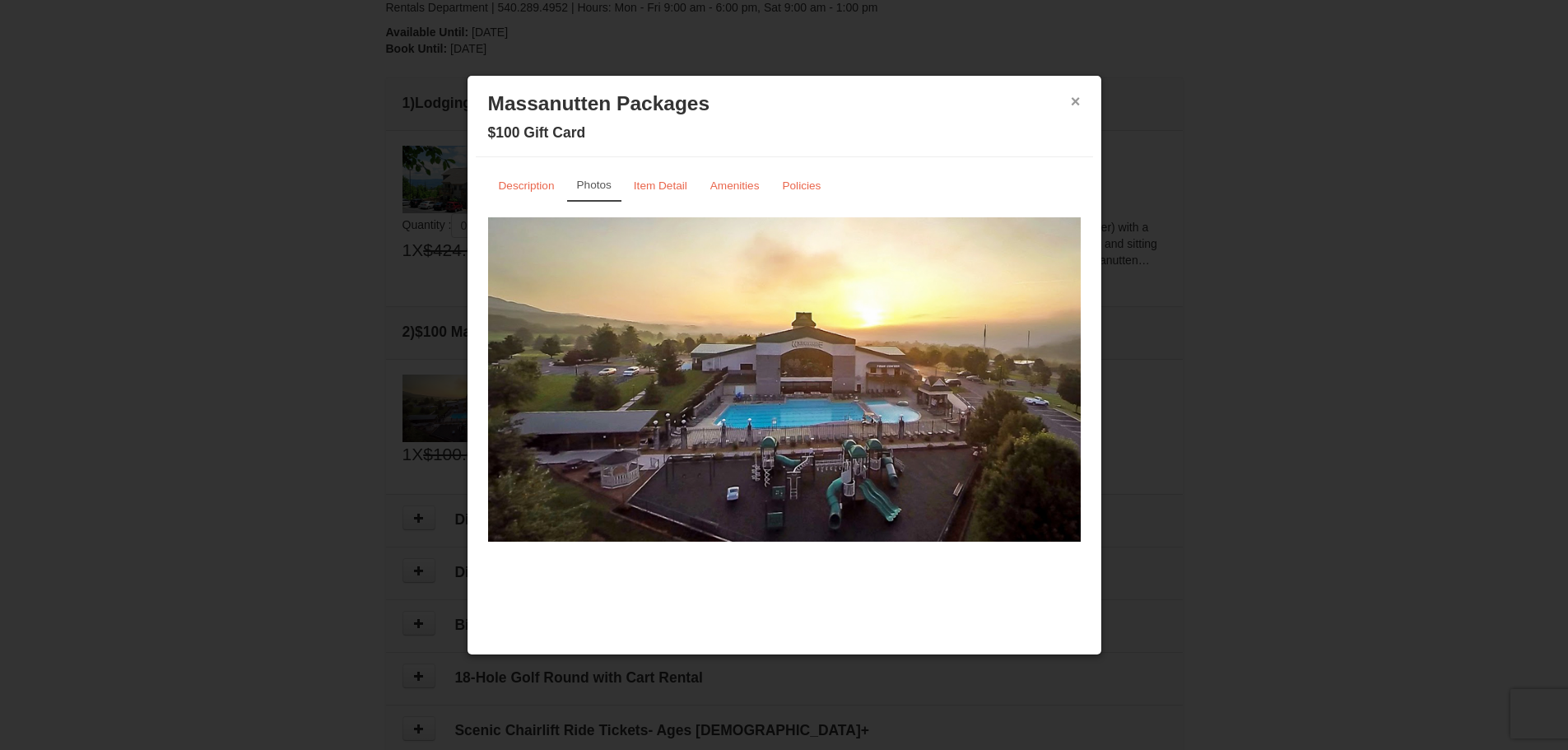
click at [1074, 100] on button "×" at bounding box center [1075, 101] width 9 height 16
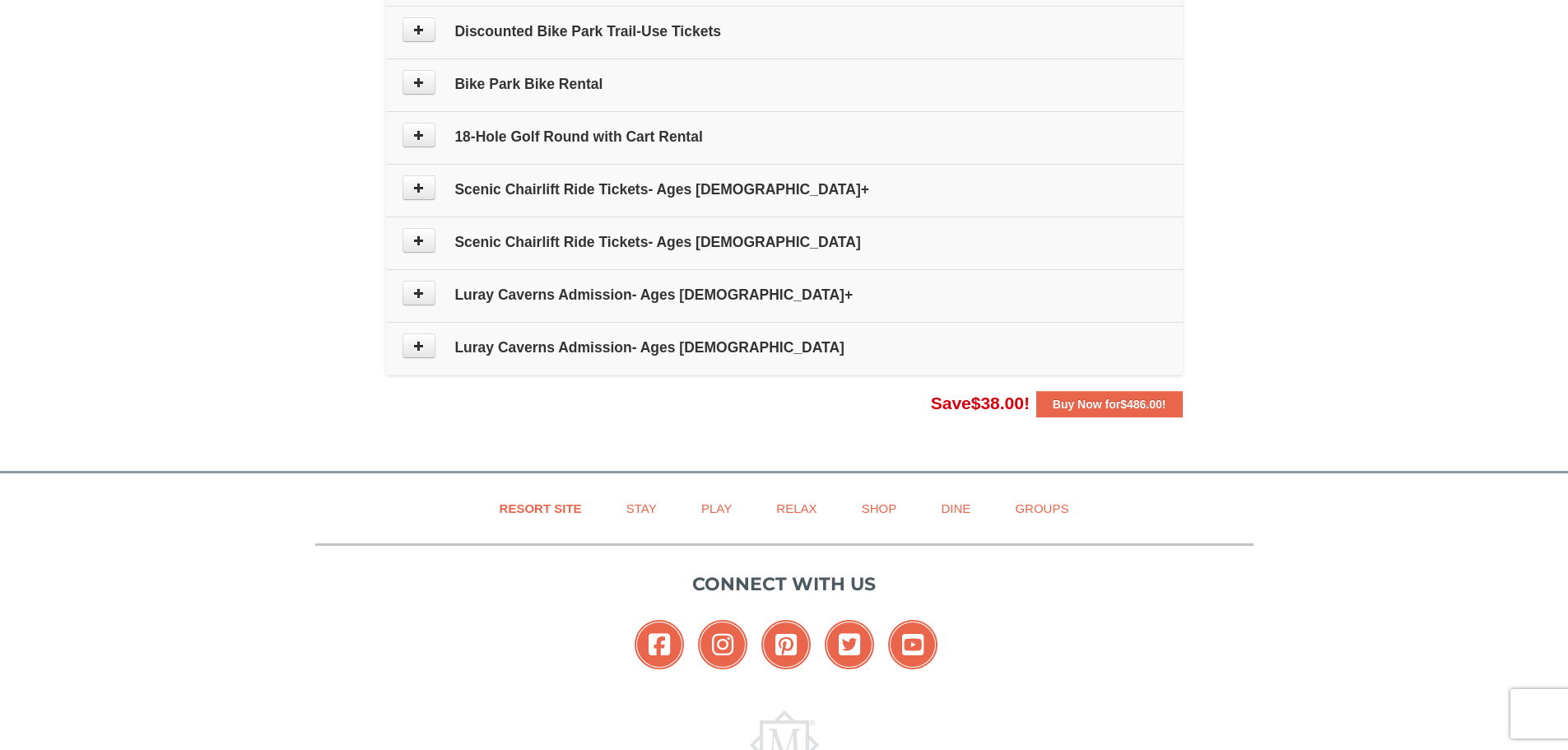
scroll to position [1018, 0]
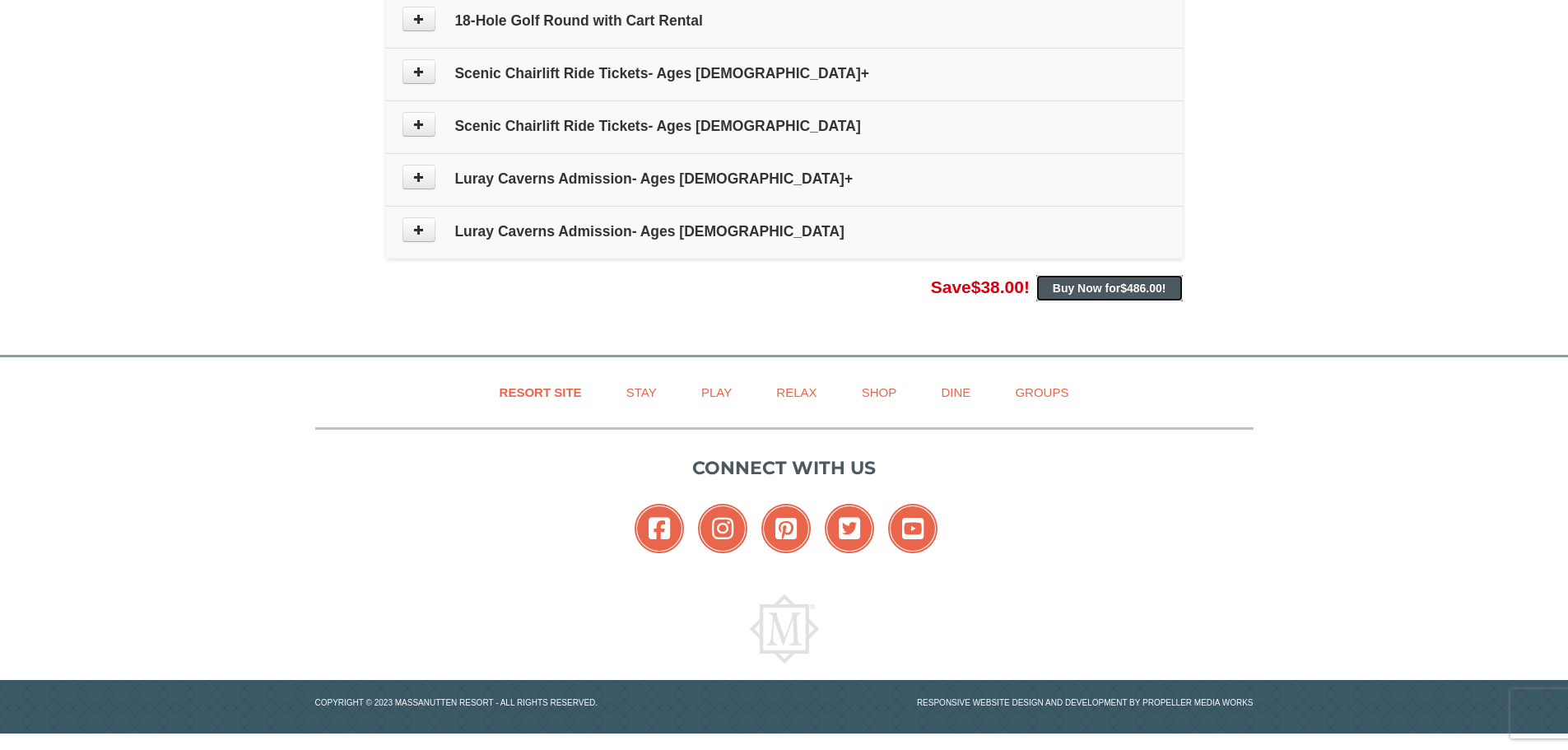
click at [1101, 295] on button "Buy Now for $486.00 !" at bounding box center [1109, 288] width 146 height 26
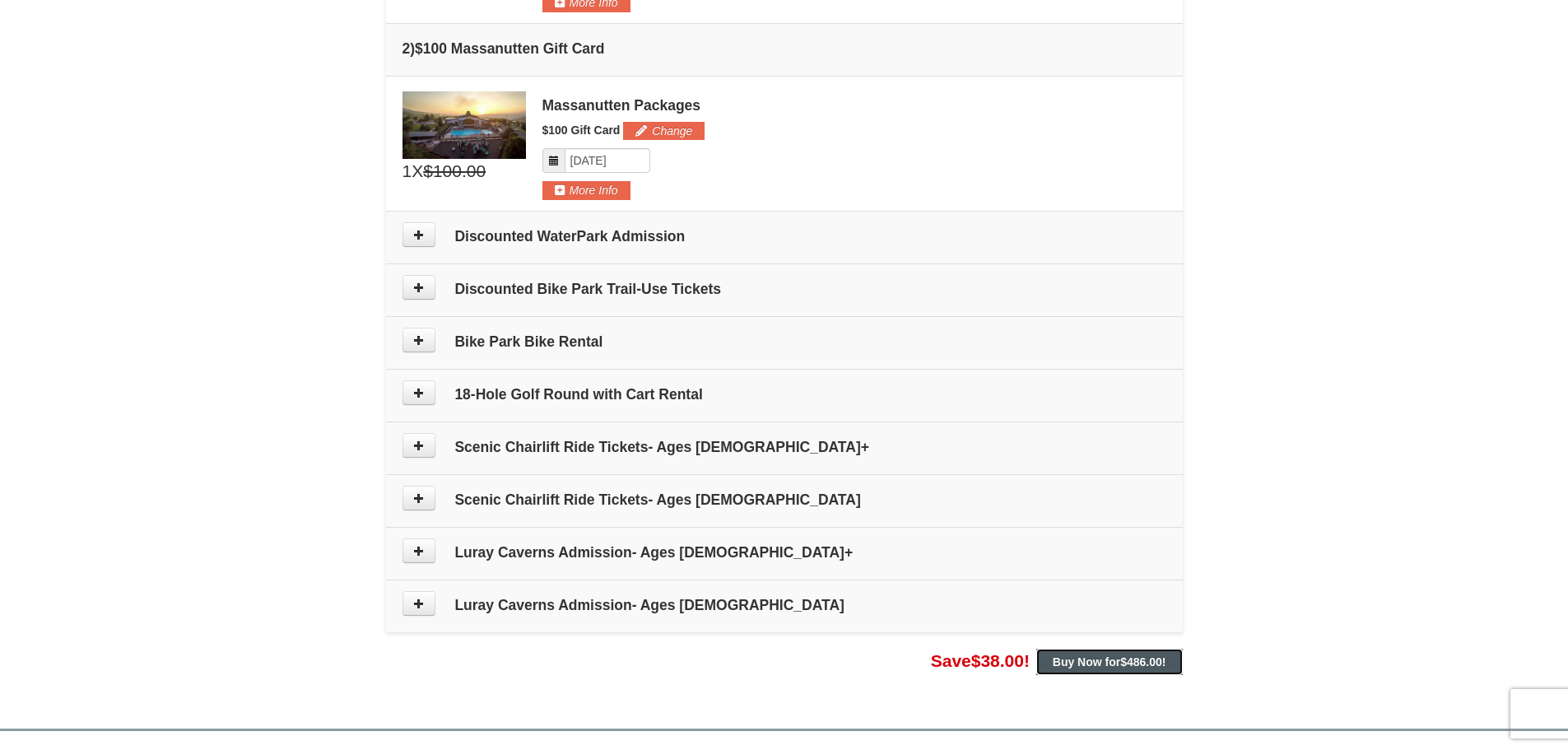
scroll to position [906, 0]
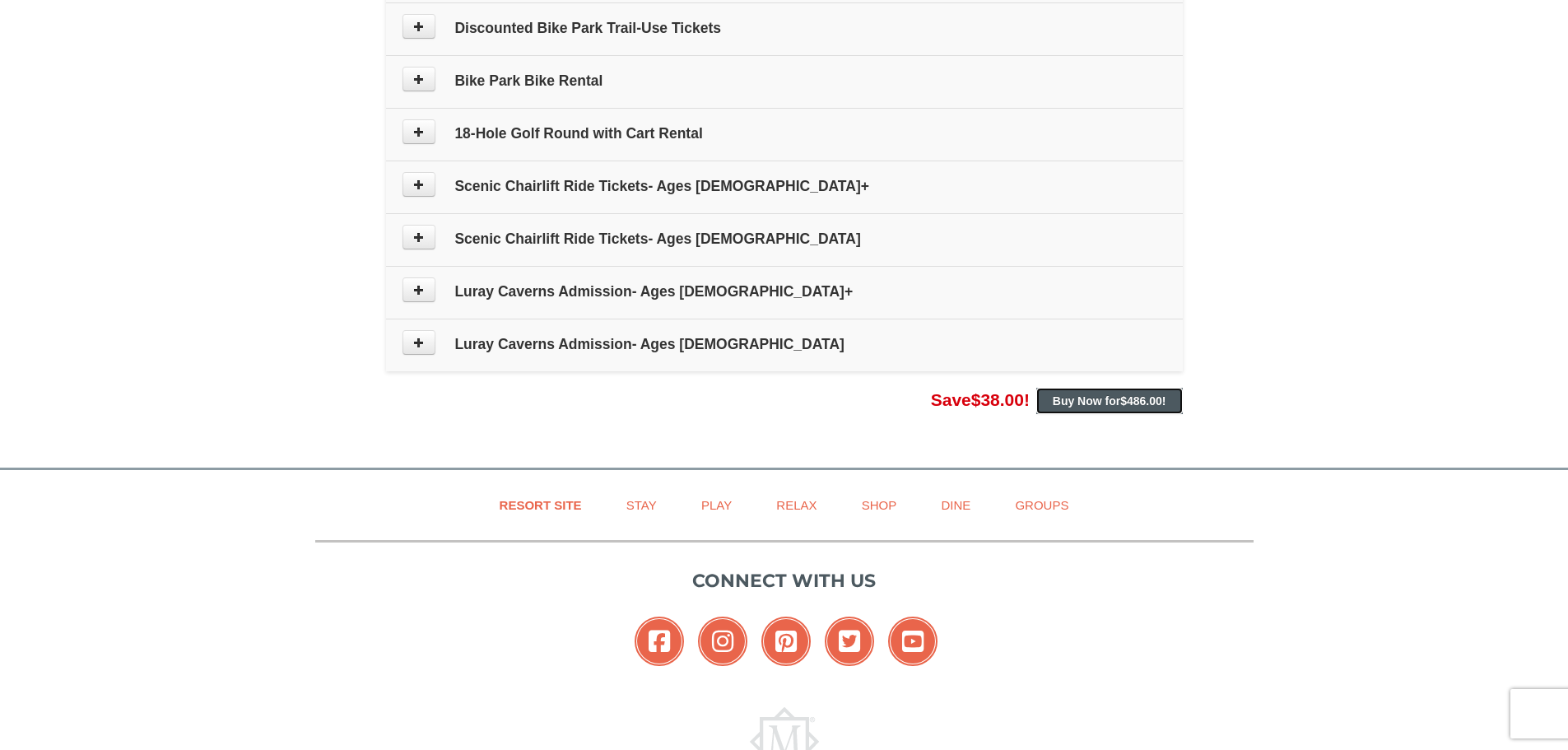
click at [1121, 401] on span "$486.00" at bounding box center [1141, 401] width 42 height 13
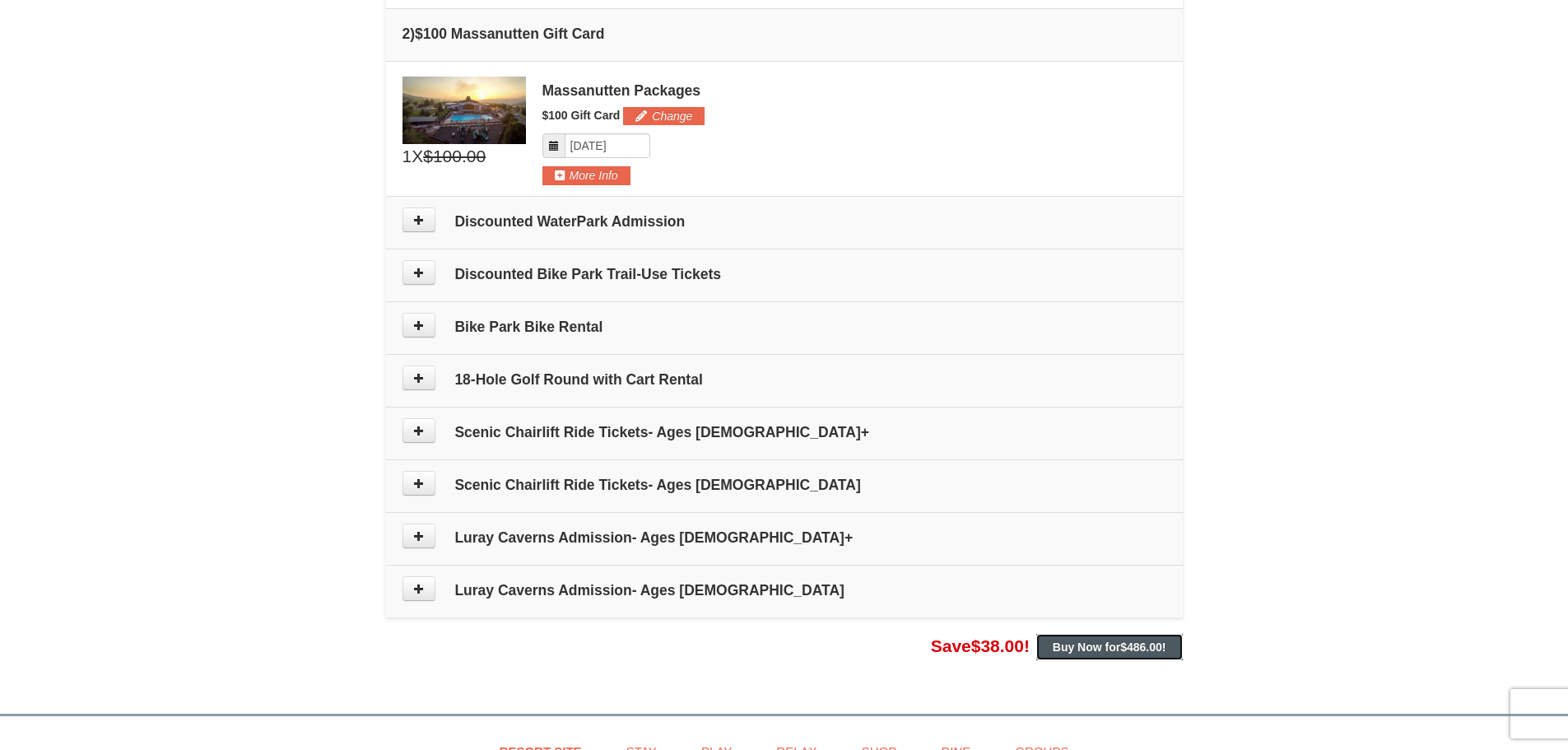
scroll to position [658, 0]
click at [599, 221] on h4 "Discounted WaterPark Admission" at bounding box center [784, 222] width 764 height 16
click at [1069, 631] on div "From: To: Adults: 2 Children: 0 Change Arrival Please format dates MM/DD/YYYY P…" at bounding box center [784, 48] width 797 height 1225
click at [1069, 665] on div "× From: To: Adults: 2 Children: 0 Change Arrival Please format dates MM/DD/YYYY…" at bounding box center [784, 48] width 830 height 1267
click at [1071, 641] on strong "Buy Now for $486.00 !" at bounding box center [1109, 648] width 113 height 13
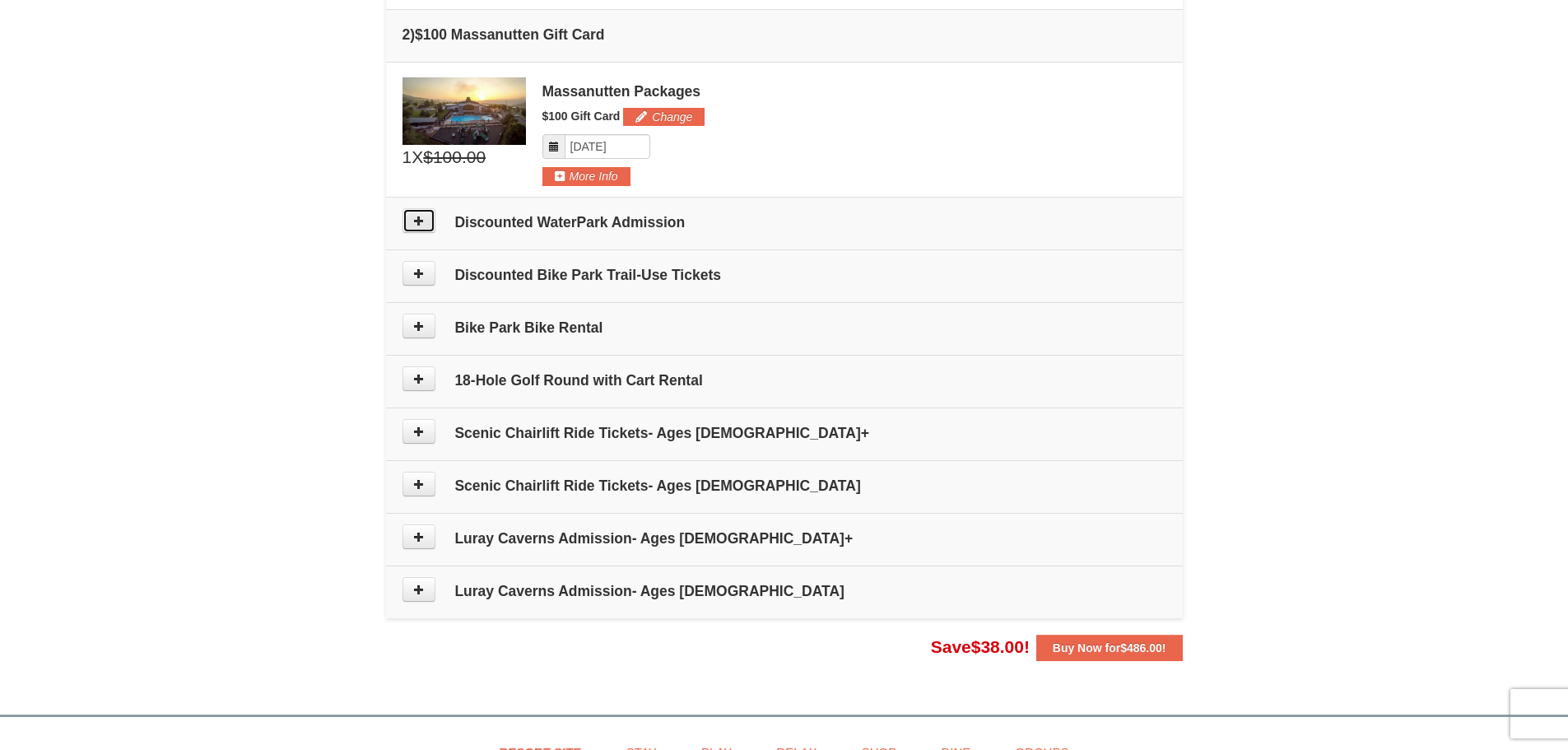
click at [424, 221] on icon at bounding box center [419, 221] width 11 height 11
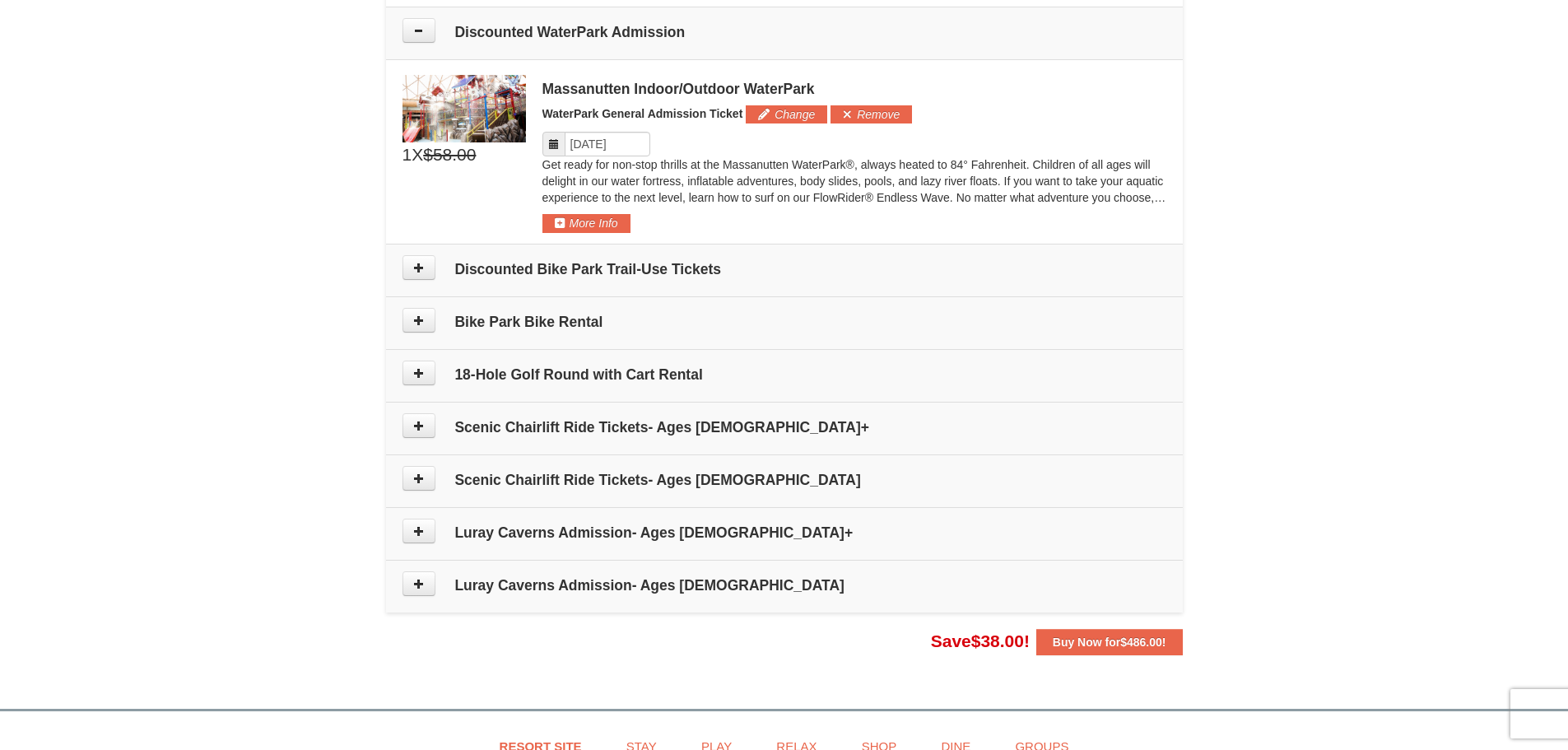
scroll to position [856, 0]
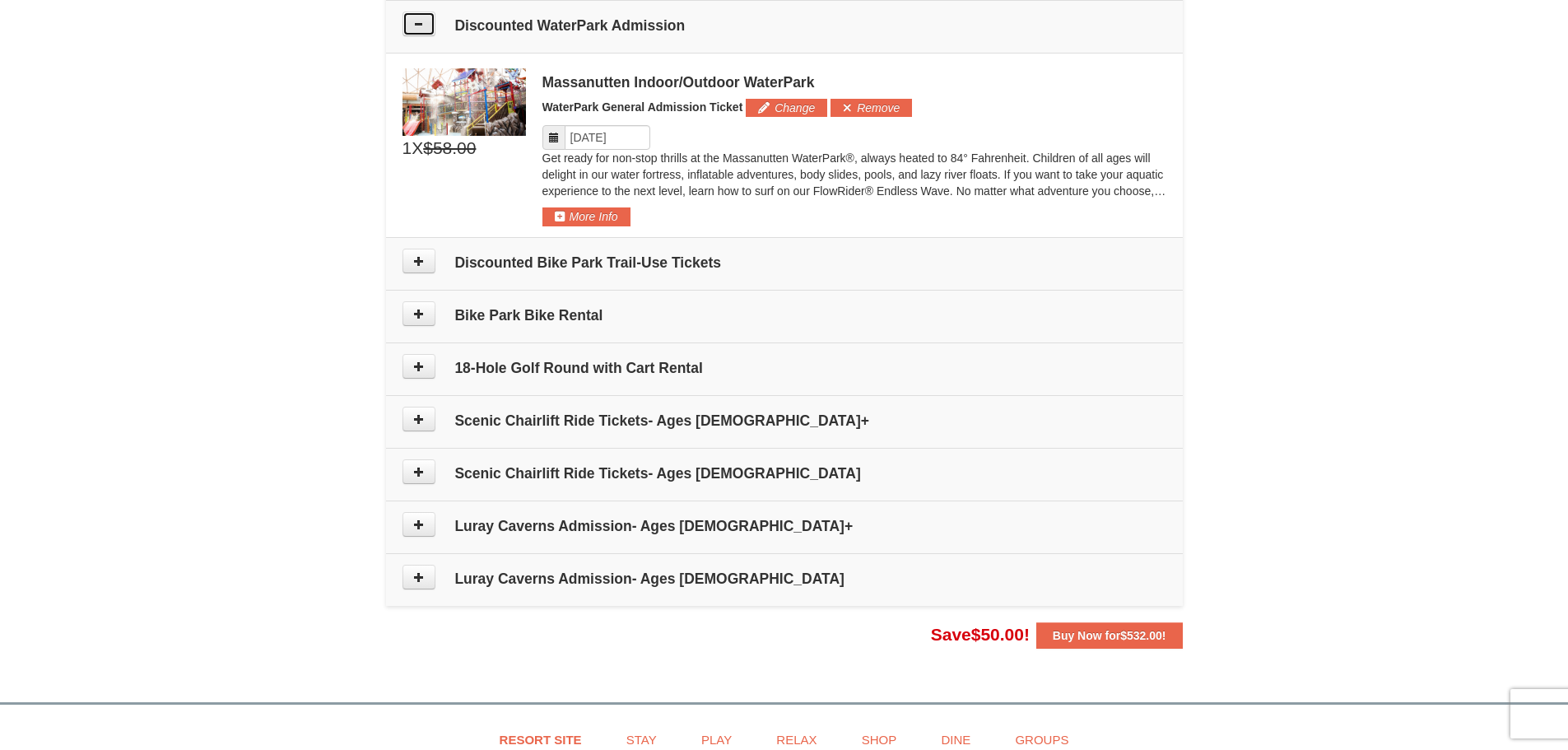
click at [425, 19] on button at bounding box center [418, 24] width 33 height 25
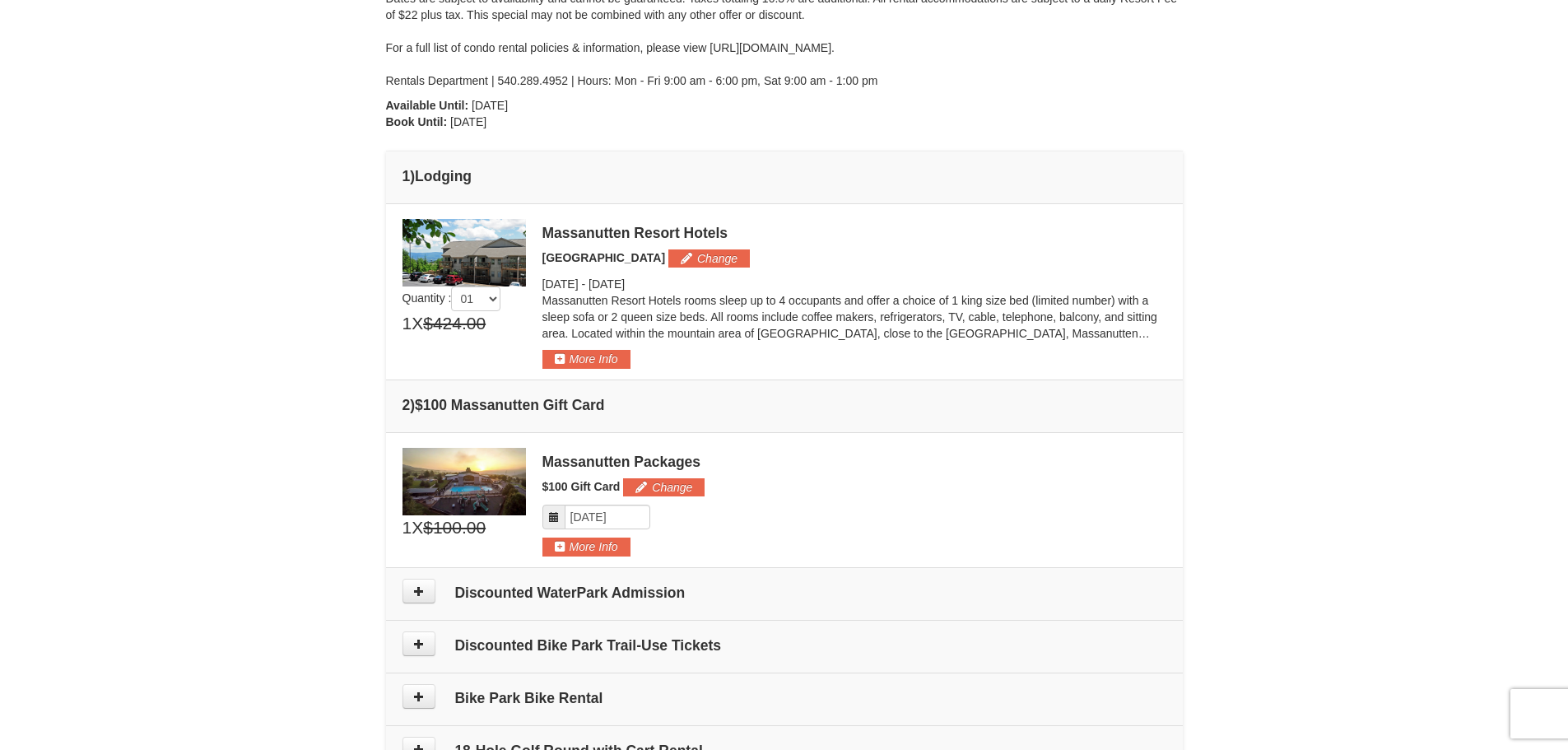
scroll to position [280, 0]
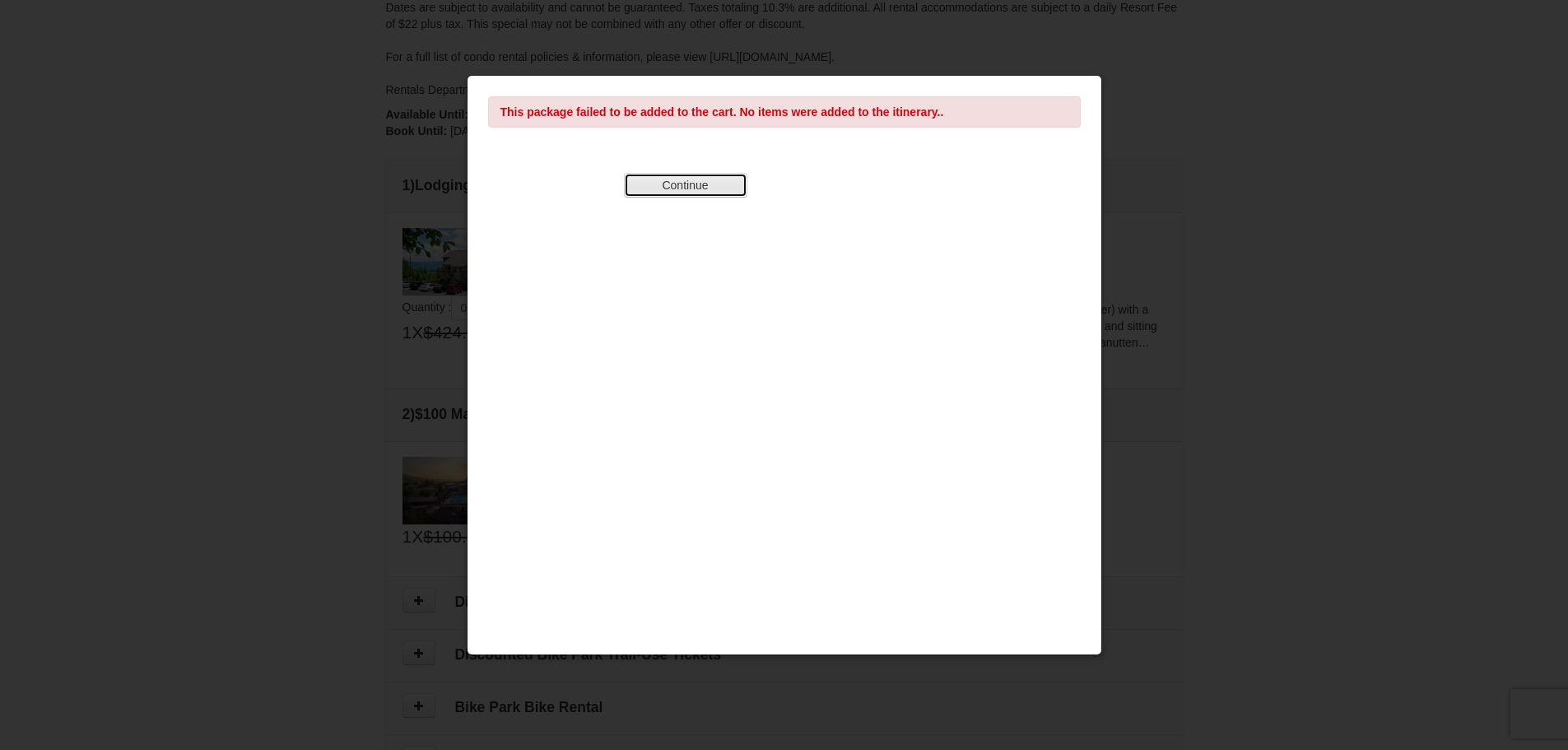
click at [699, 179] on button "Continue" at bounding box center [685, 185] width 124 height 25
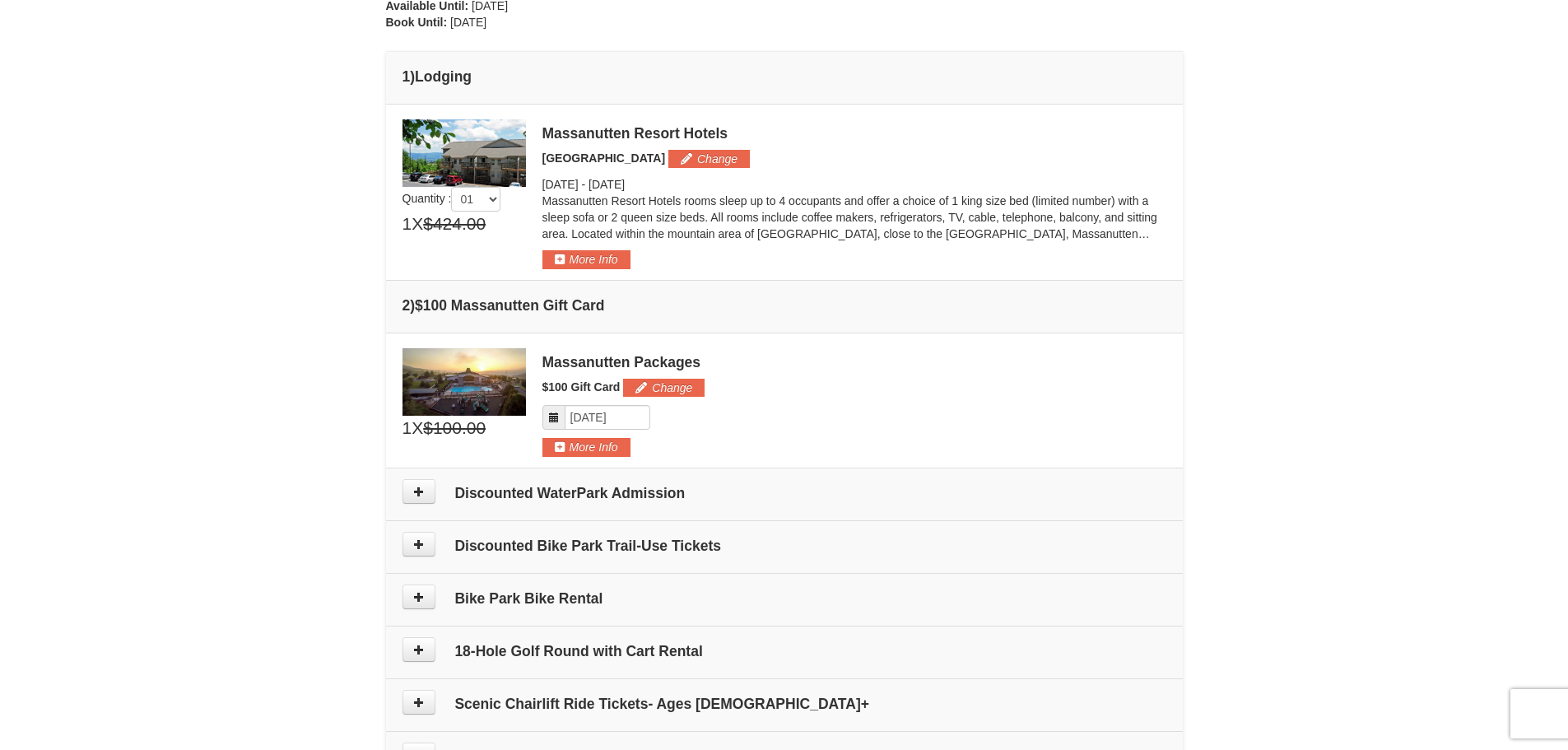
scroll to position [690, 0]
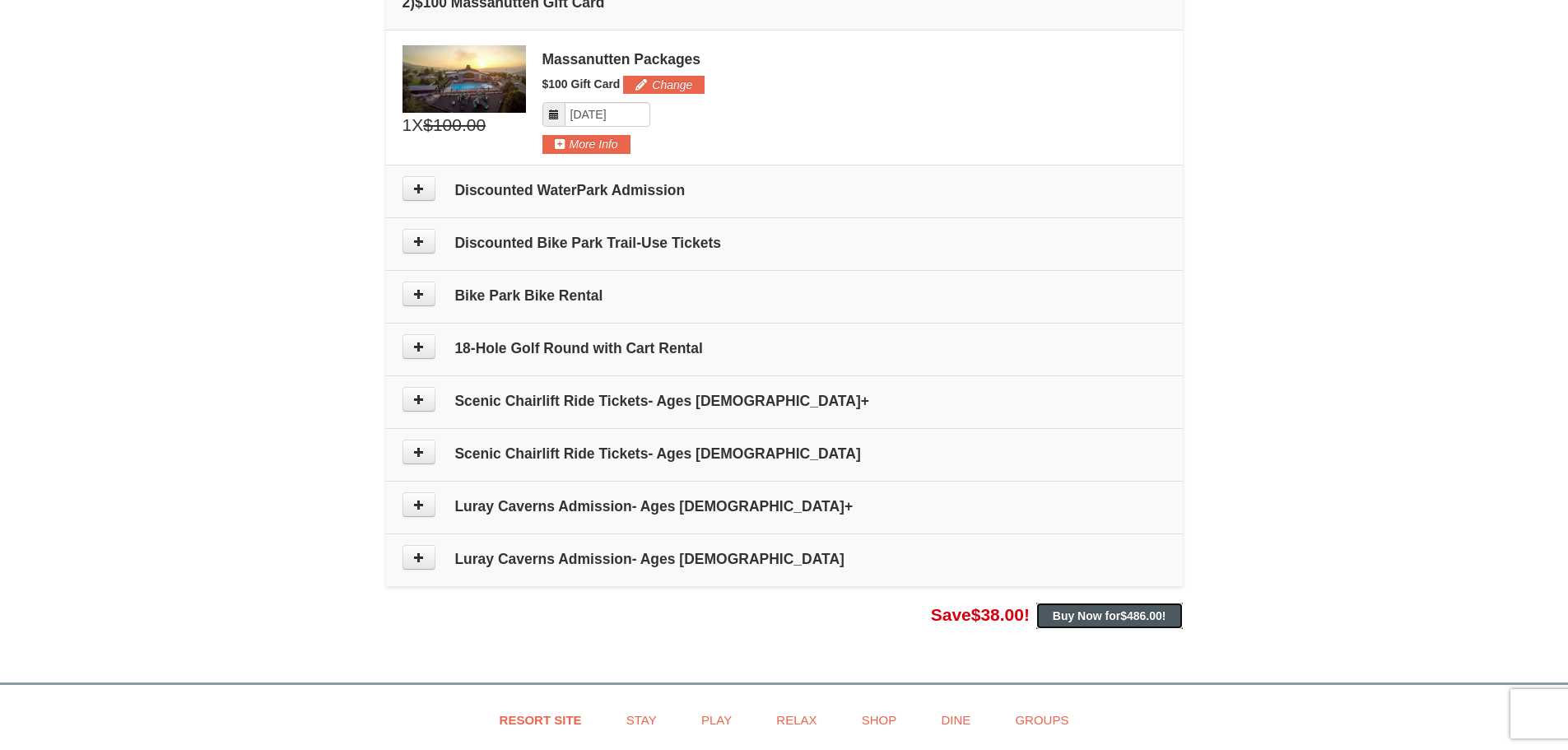
click at [1142, 624] on button "Buy Now for $486.00 !" at bounding box center [1109, 616] width 146 height 26
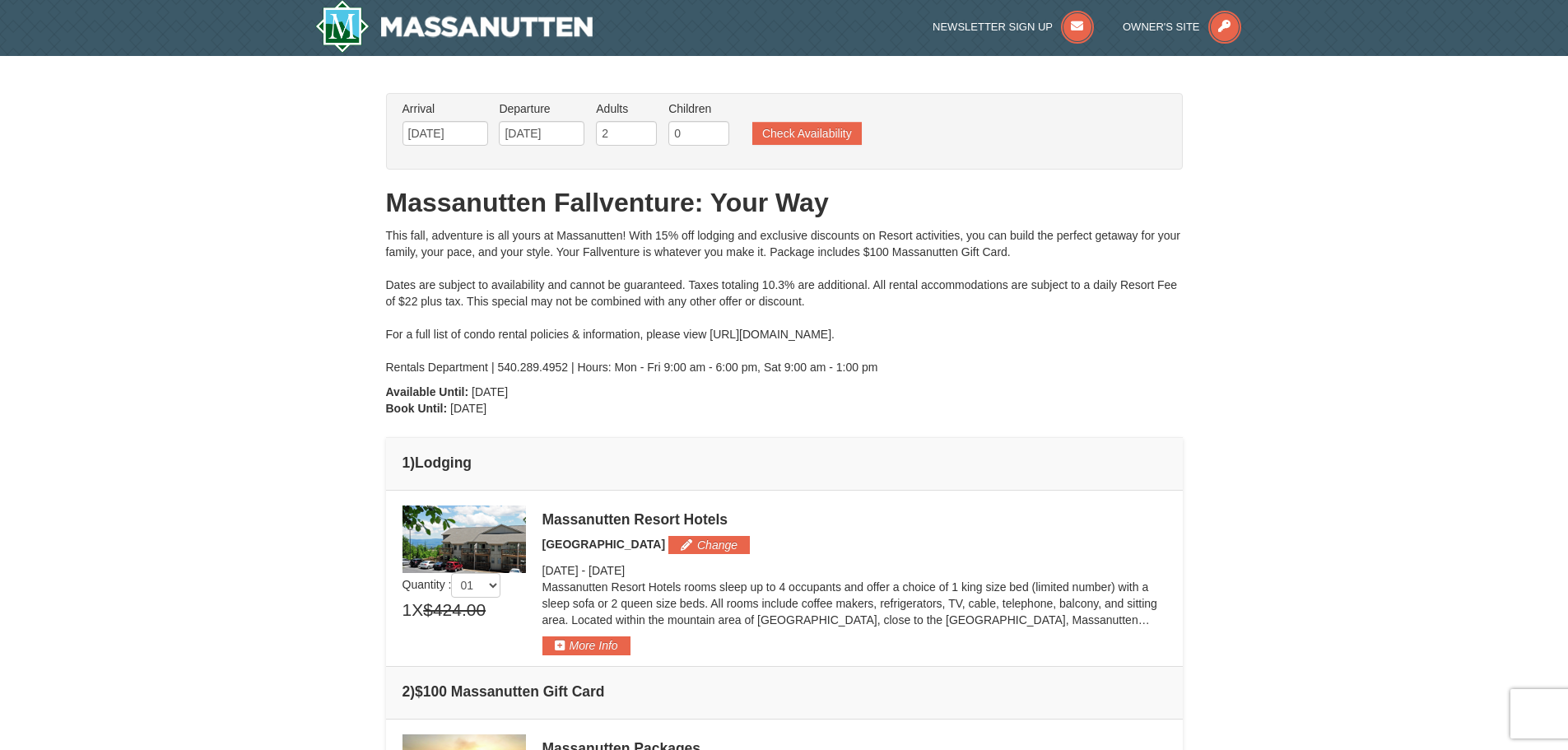
scroll to position [0, 0]
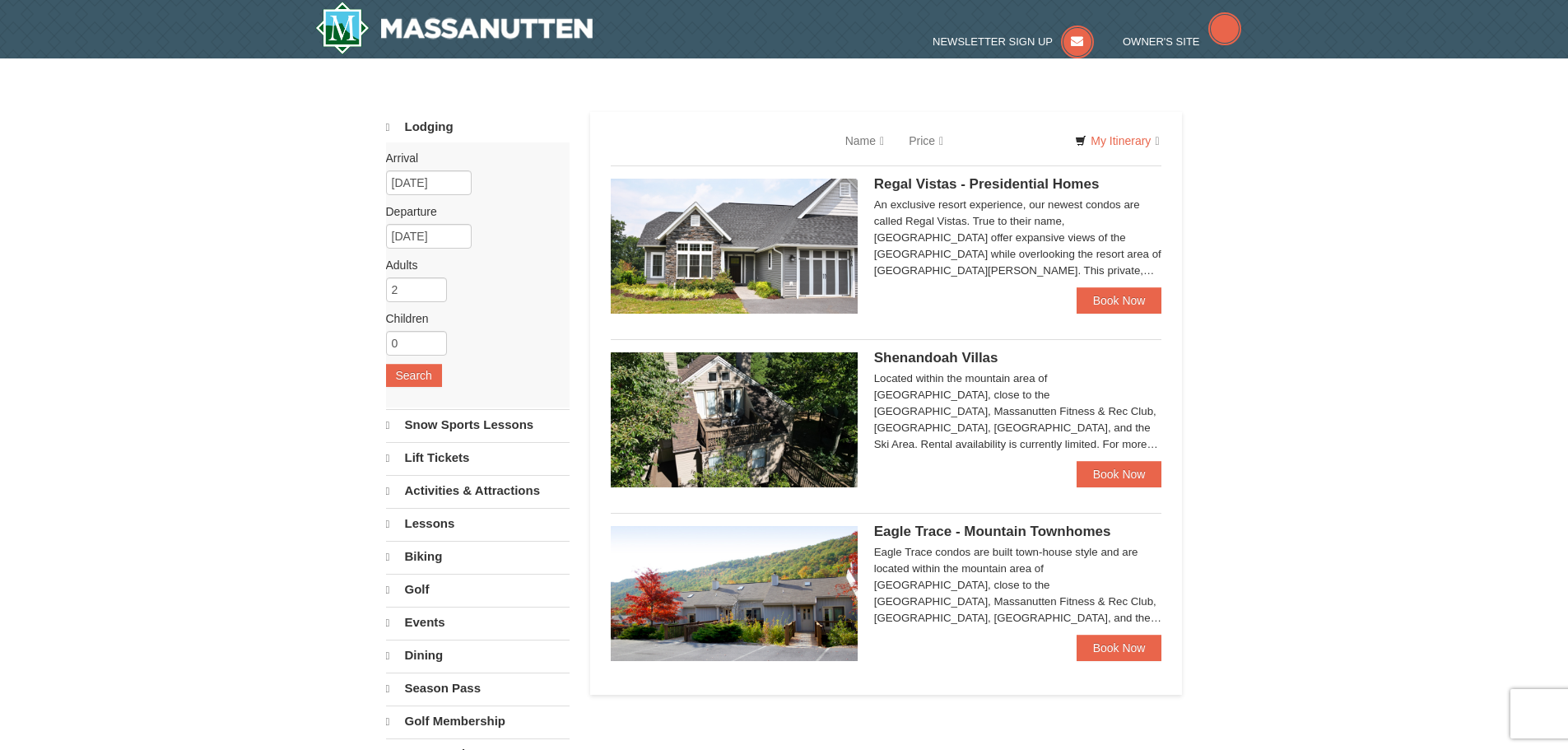
select select "10"
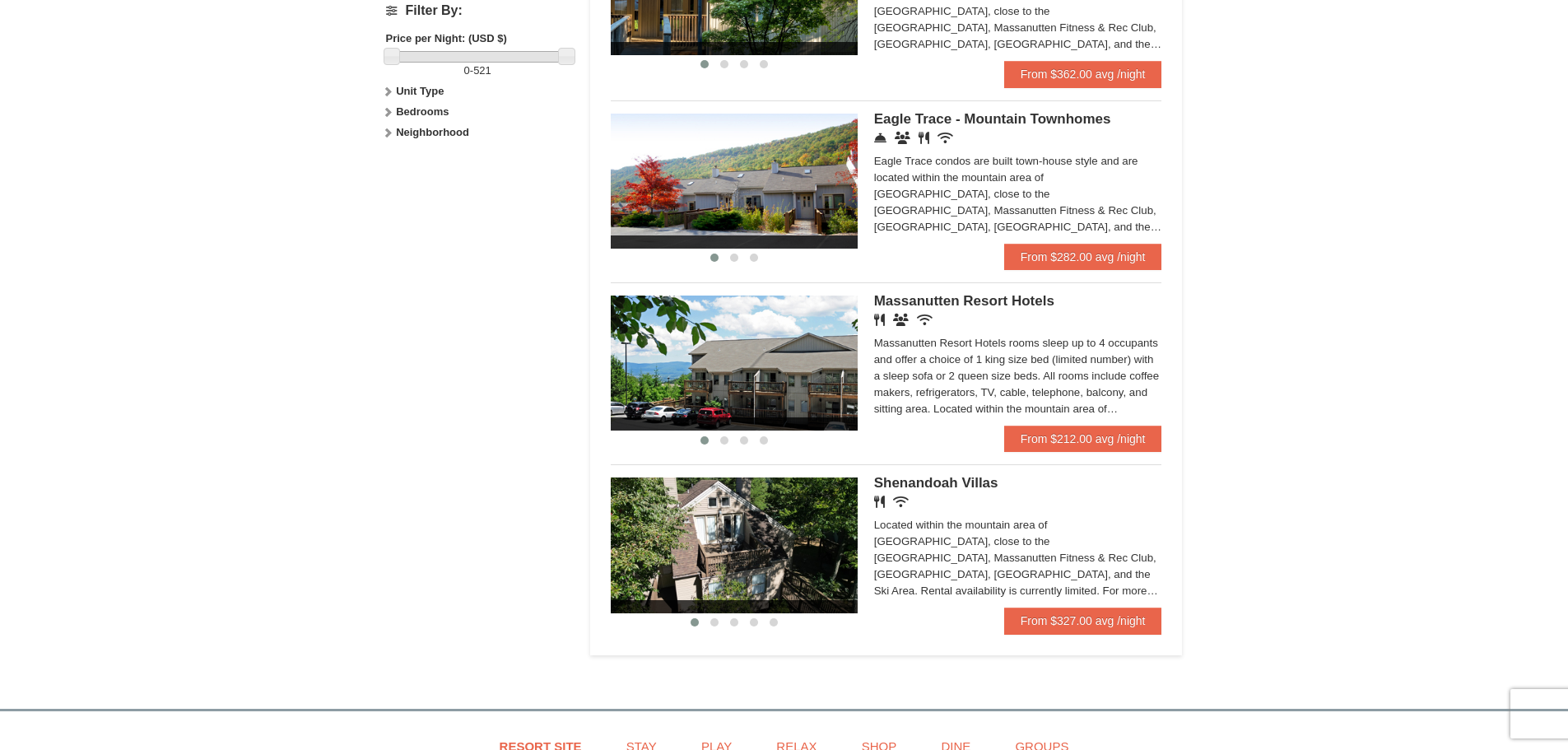
scroll to position [906, 0]
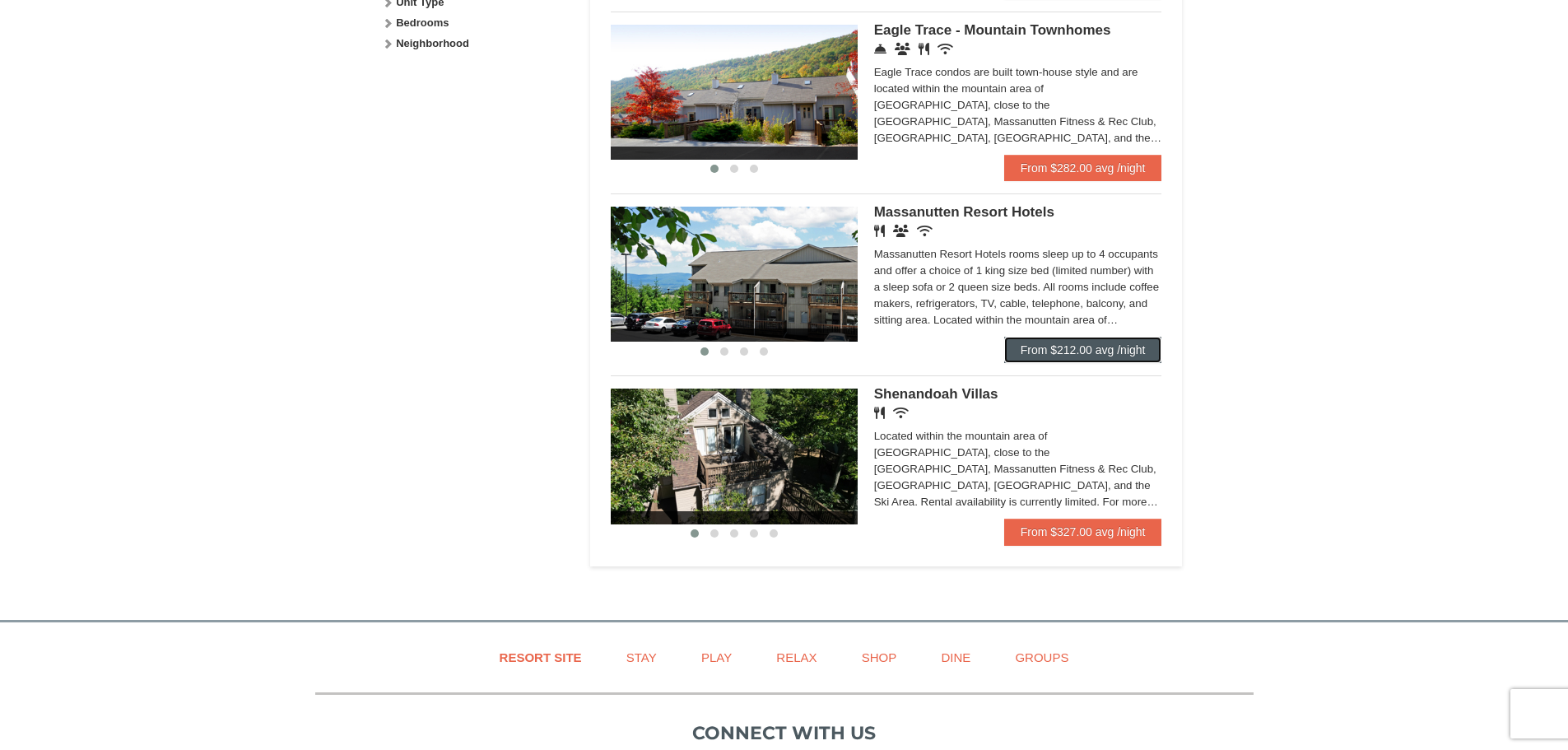
click at [1086, 349] on link "From $212.00 avg /night" at bounding box center [1083, 350] width 158 height 26
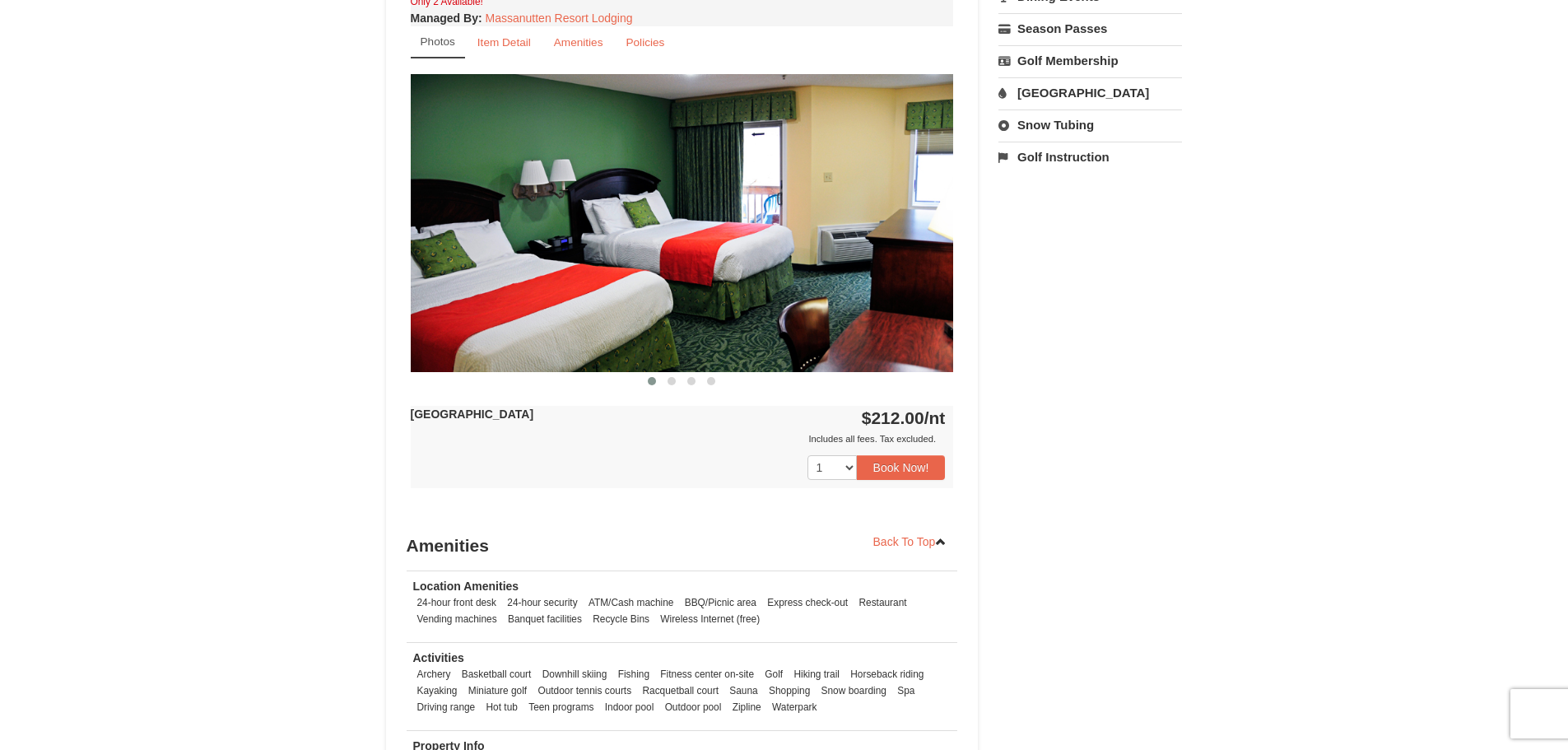
scroll to position [658, 0]
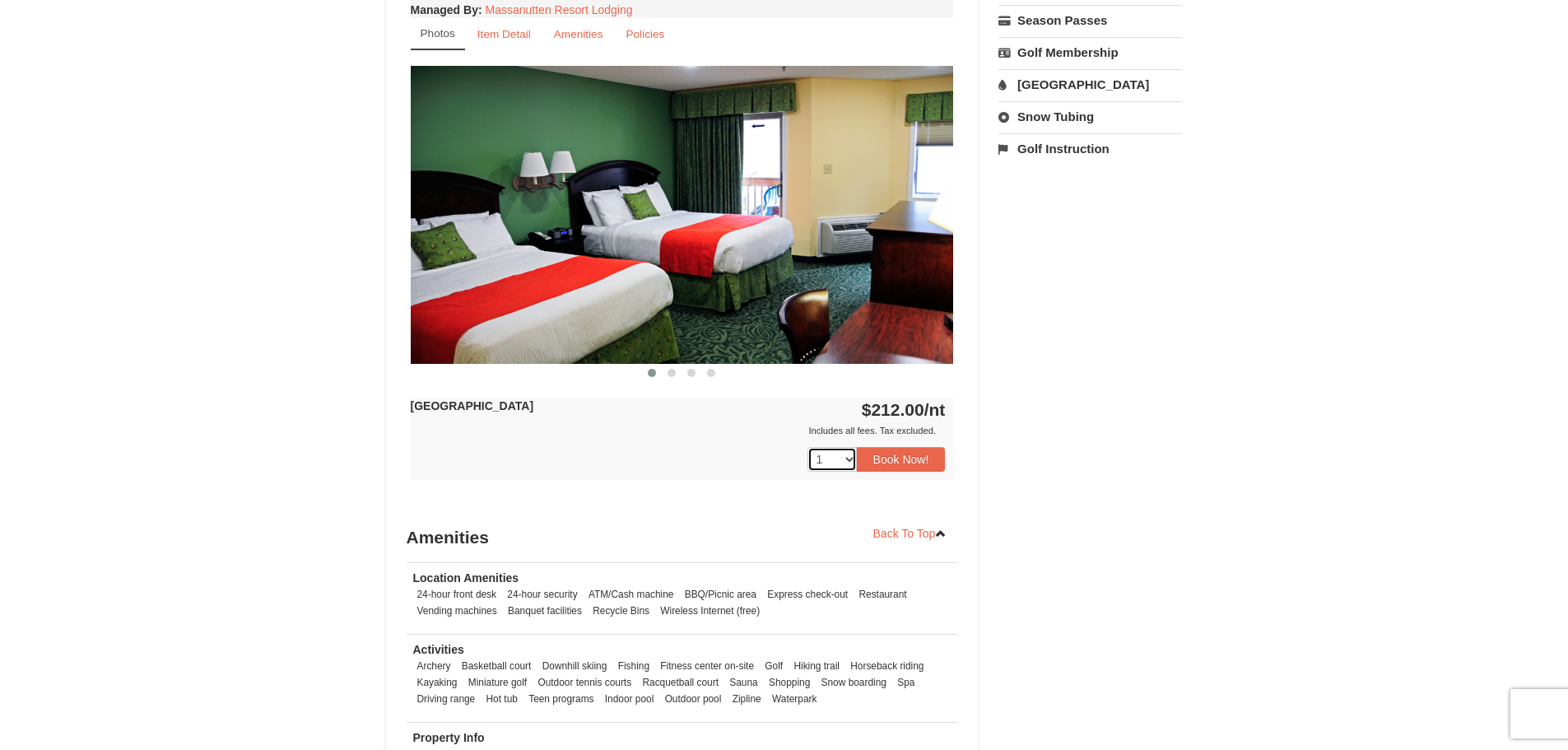
click at [822, 456] on select "1 2" at bounding box center [832, 459] width 49 height 25
click at [823, 457] on select "1 2" at bounding box center [832, 459] width 49 height 25
click at [889, 454] on button "Book Now!" at bounding box center [902, 459] width 89 height 25
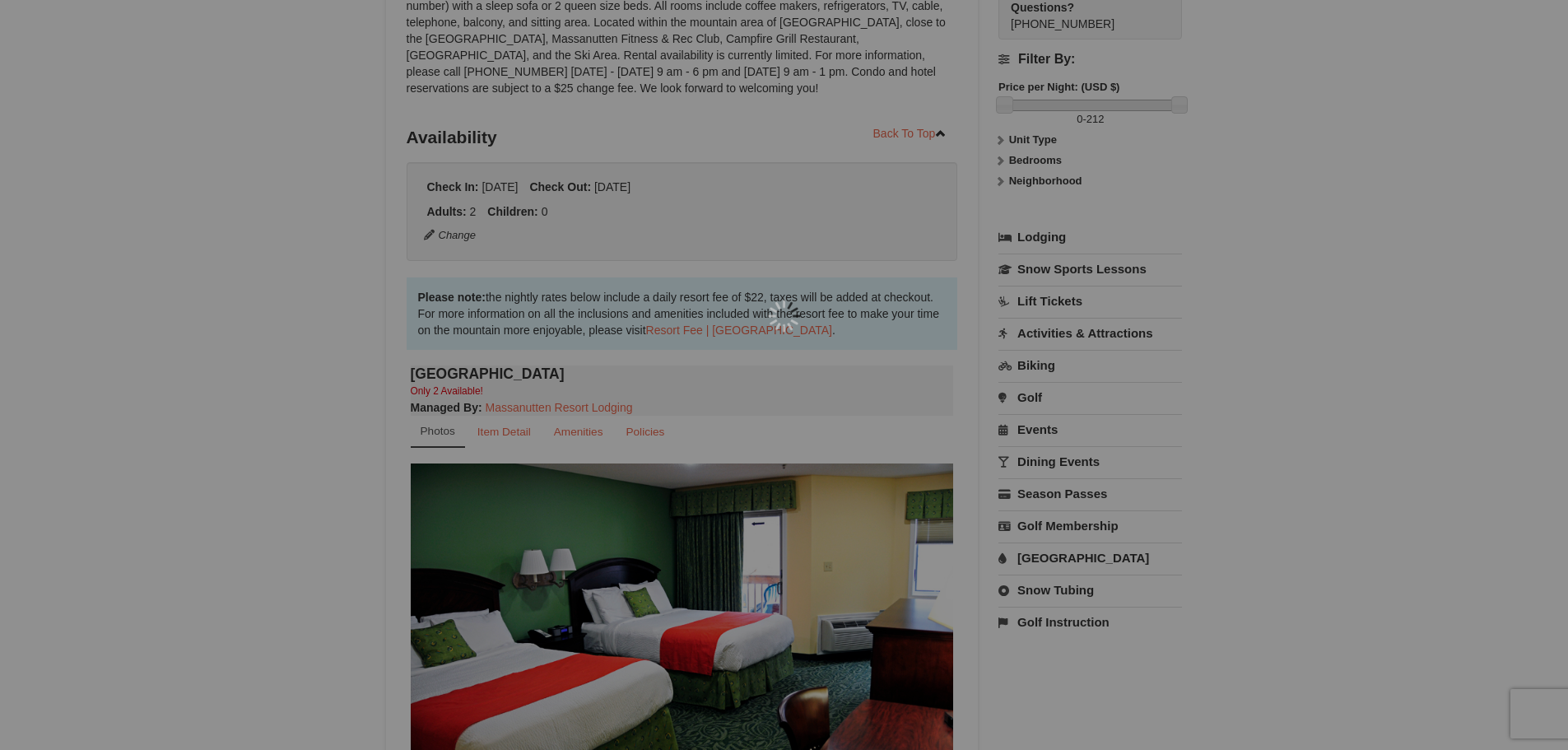
scroll to position [161, 0]
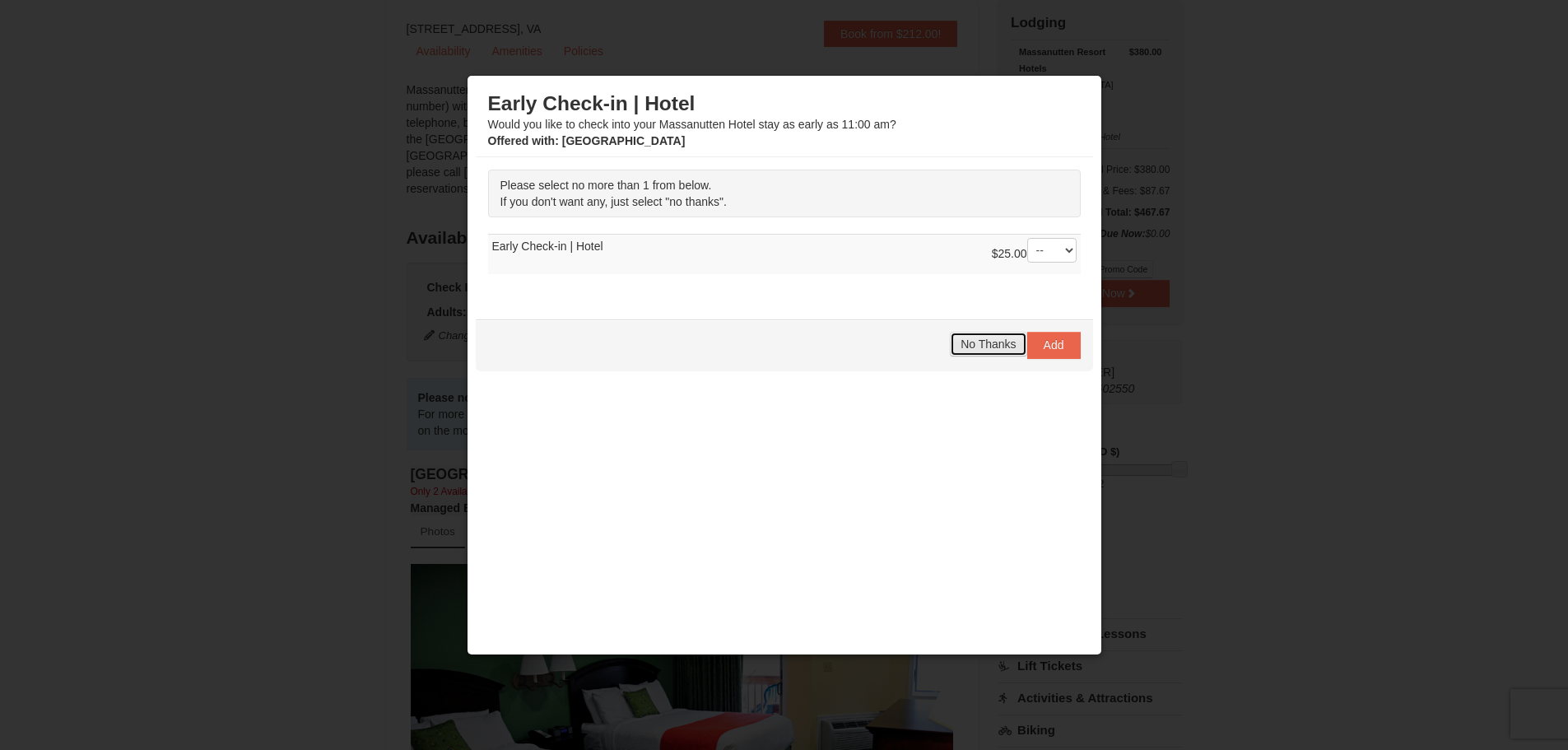
click at [988, 353] on button "No Thanks" at bounding box center [987, 344] width 76 height 25
